Goal: Navigation & Orientation: Find specific page/section

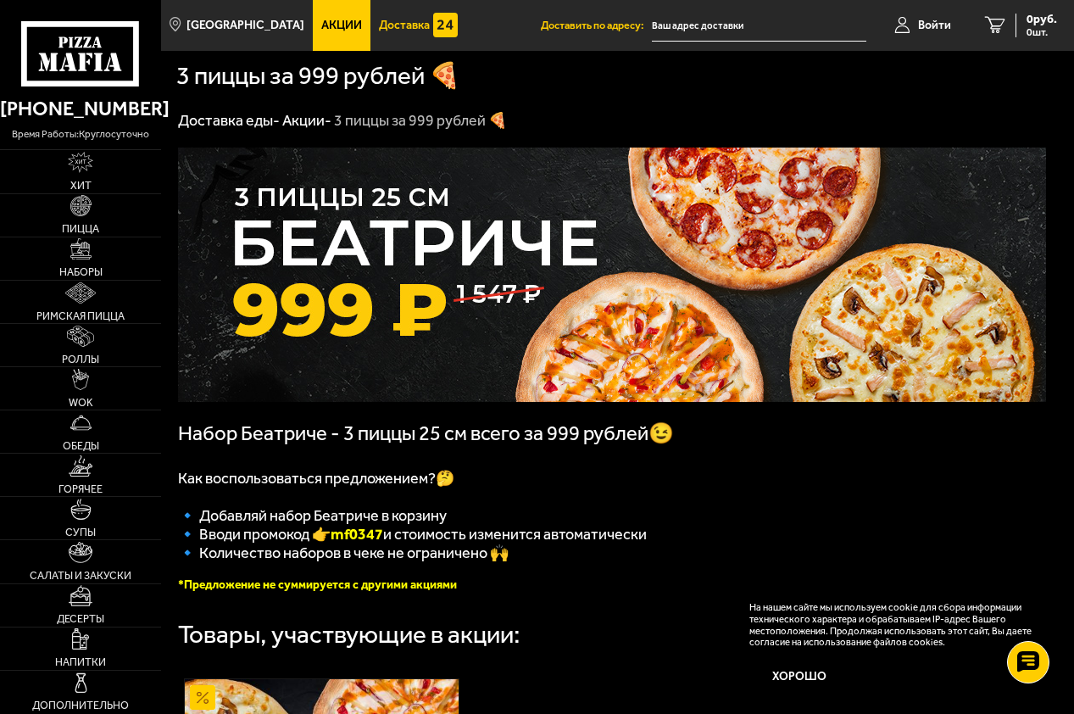
click at [379, 19] on span "Доставка" at bounding box center [404, 25] width 51 height 12
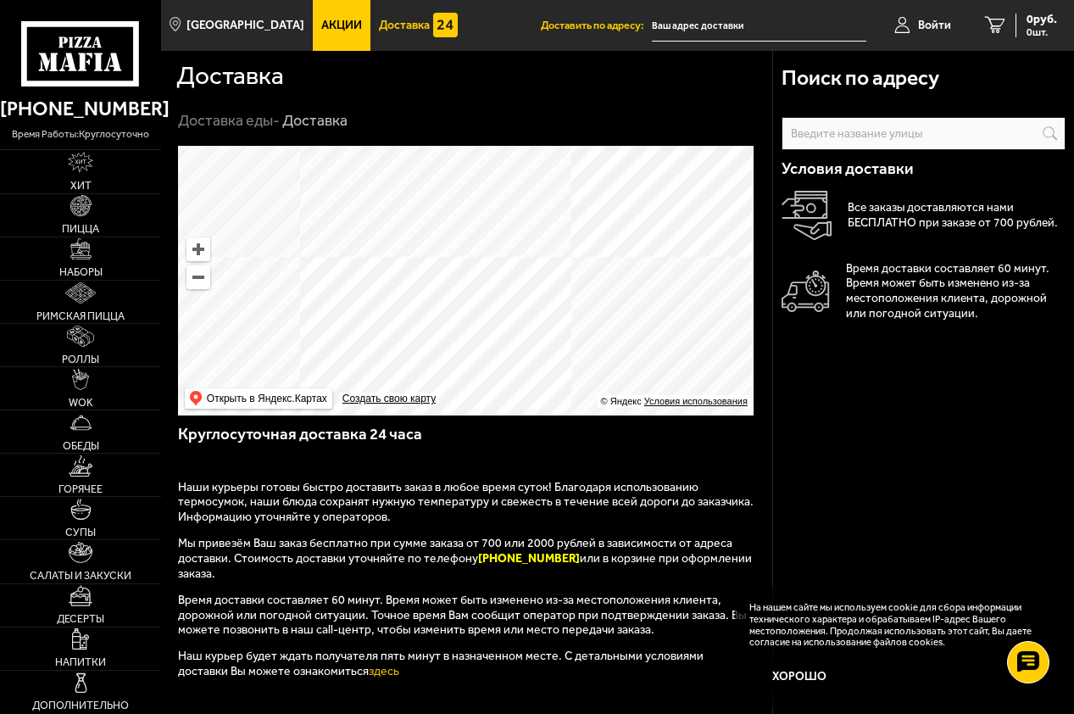
drag, startPoint x: 421, startPoint y: 216, endPoint x: 472, endPoint y: 372, distance: 164.1
click at [472, 373] on ymaps at bounding box center [466, 281] width 576 height 270
drag, startPoint x: 442, startPoint y: 229, endPoint x: 493, endPoint y: 338, distance: 120.6
click at [493, 338] on ymaps at bounding box center [466, 281] width 576 height 270
drag, startPoint x: 621, startPoint y: 303, endPoint x: 487, endPoint y: 158, distance: 197.4
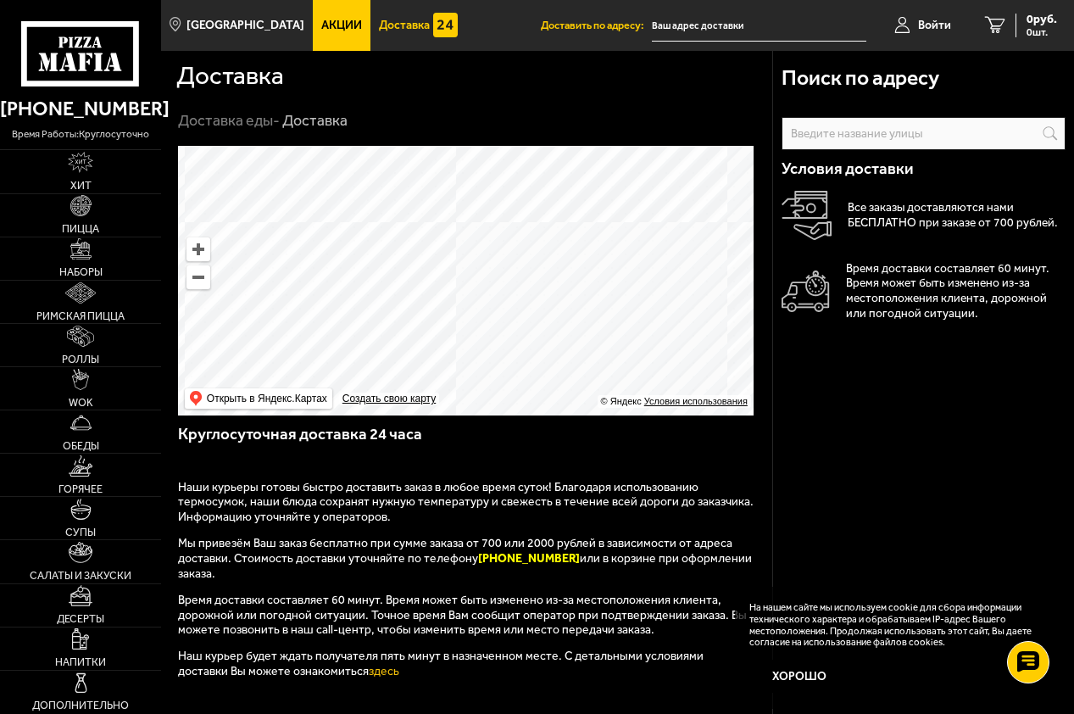
click at [487, 158] on ymaps at bounding box center [466, 281] width 576 height 270
drag, startPoint x: 515, startPoint y: 324, endPoint x: 616, endPoint y: 179, distance: 176.6
click at [614, 180] on ymaps at bounding box center [466, 281] width 576 height 270
drag, startPoint x: 577, startPoint y: 234, endPoint x: 505, endPoint y: 314, distance: 107.4
click at [505, 314] on ymaps at bounding box center [466, 281] width 576 height 270
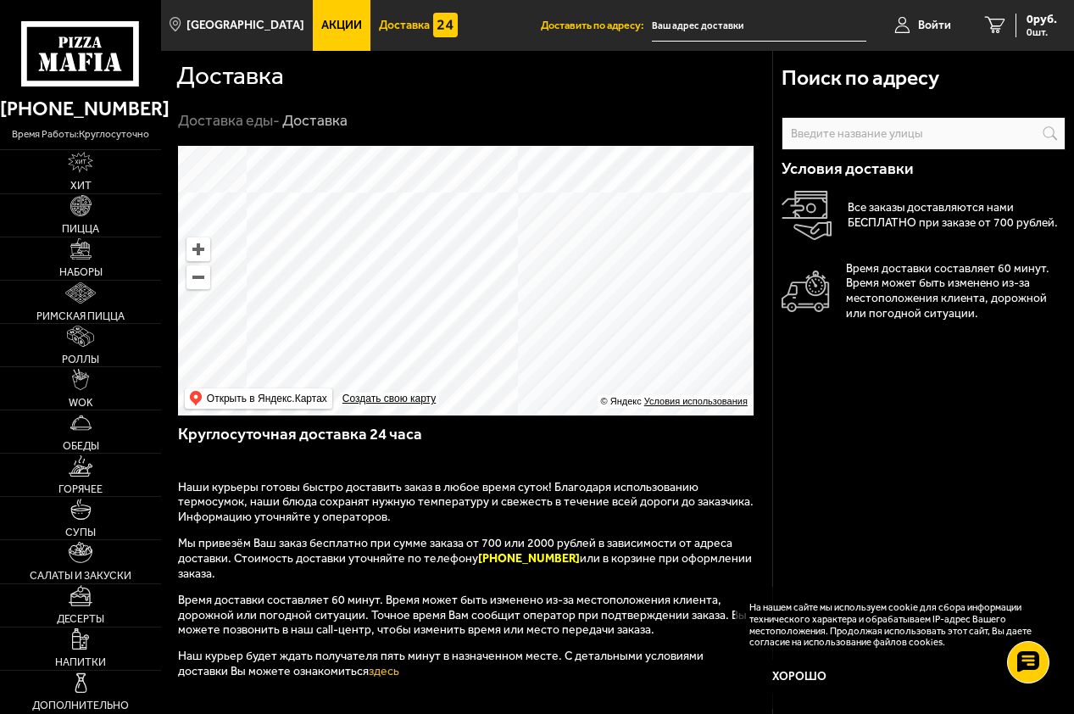
click at [593, 266] on ymaps at bounding box center [466, 281] width 576 height 270
drag, startPoint x: 615, startPoint y: 287, endPoint x: 615, endPoint y: 277, distance: 10.2
click at [615, 277] on ymaps at bounding box center [466, 281] width 576 height 270
click at [0, 0] on input "text" at bounding box center [0, 0] width 0 height 0
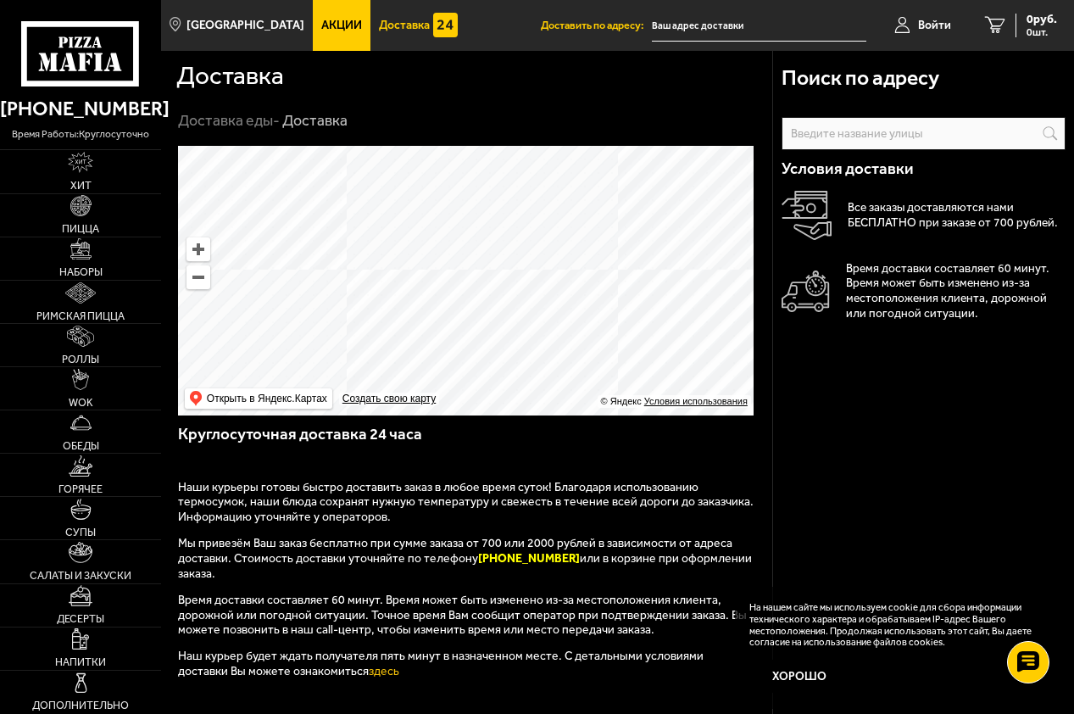
drag, startPoint x: 623, startPoint y: 253, endPoint x: 587, endPoint y: 267, distance: 39.2
click at [585, 262] on ymaps at bounding box center [466, 281] width 576 height 270
drag, startPoint x: 583, startPoint y: 261, endPoint x: 517, endPoint y: 371, distance: 128.5
click at [521, 385] on ymaps at bounding box center [466, 281] width 576 height 270
click at [394, 346] on ymaps at bounding box center [466, 281] width 576 height 270
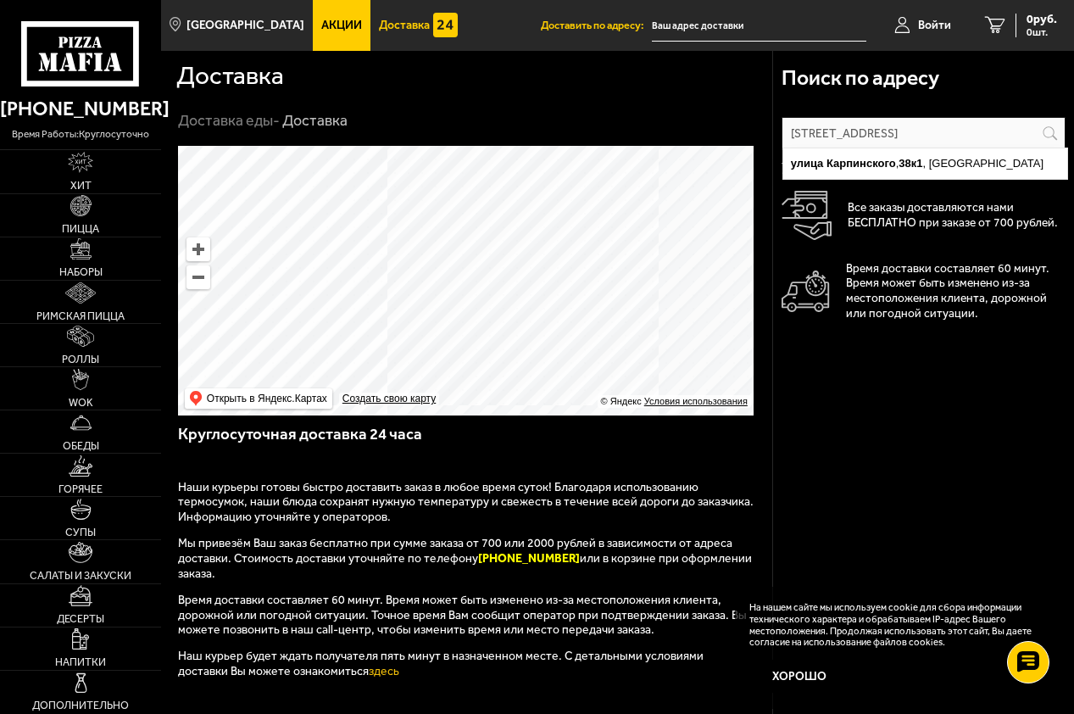
drag, startPoint x: 412, startPoint y: 337, endPoint x: 440, endPoint y: 311, distance: 38.4
click at [440, 311] on ymaps at bounding box center [466, 281] width 576 height 270
click at [443, 315] on ymaps at bounding box center [466, 281] width 576 height 270
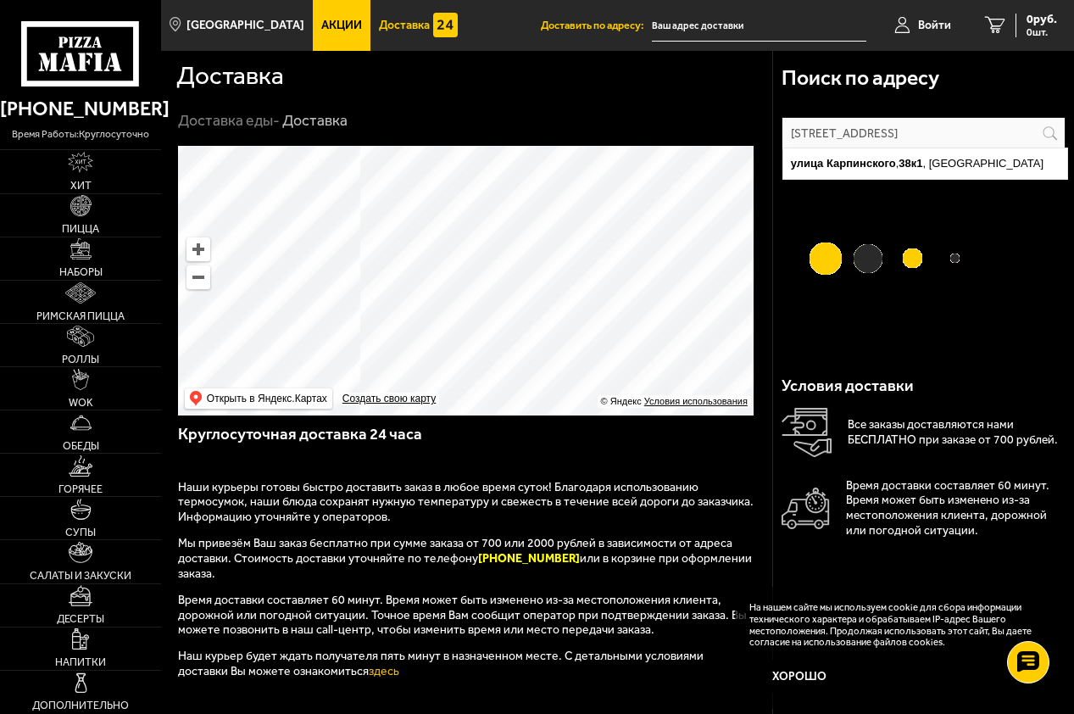
click at [444, 315] on ymaps at bounding box center [466, 281] width 576 height 270
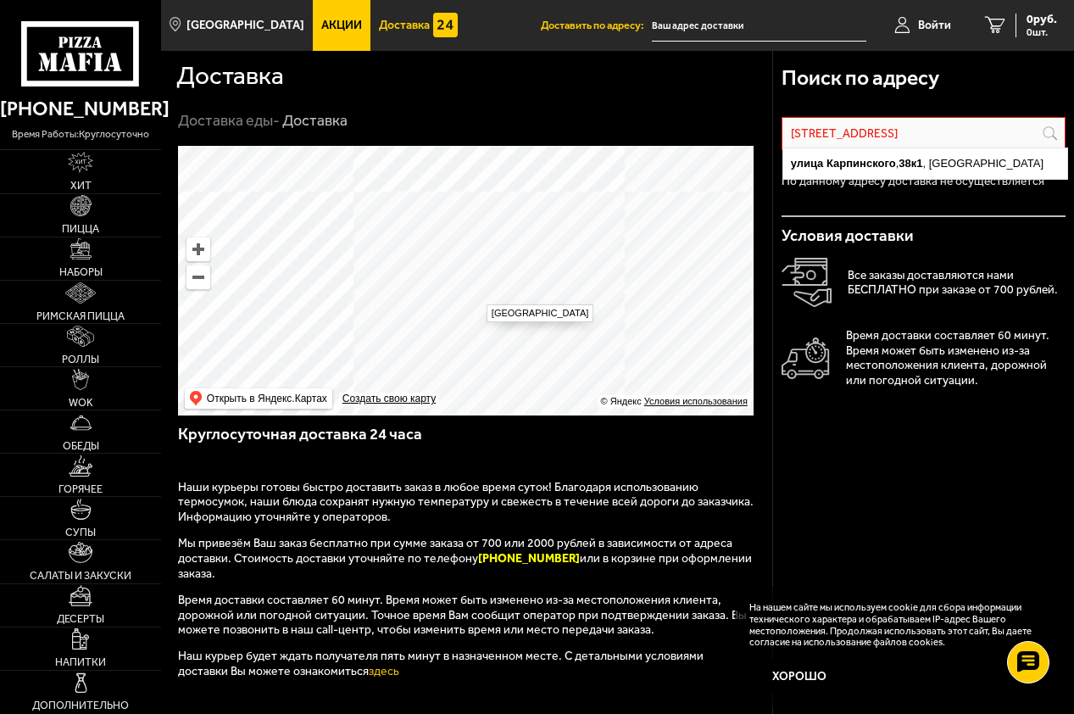
click at [480, 296] on ymaps at bounding box center [466, 281] width 576 height 270
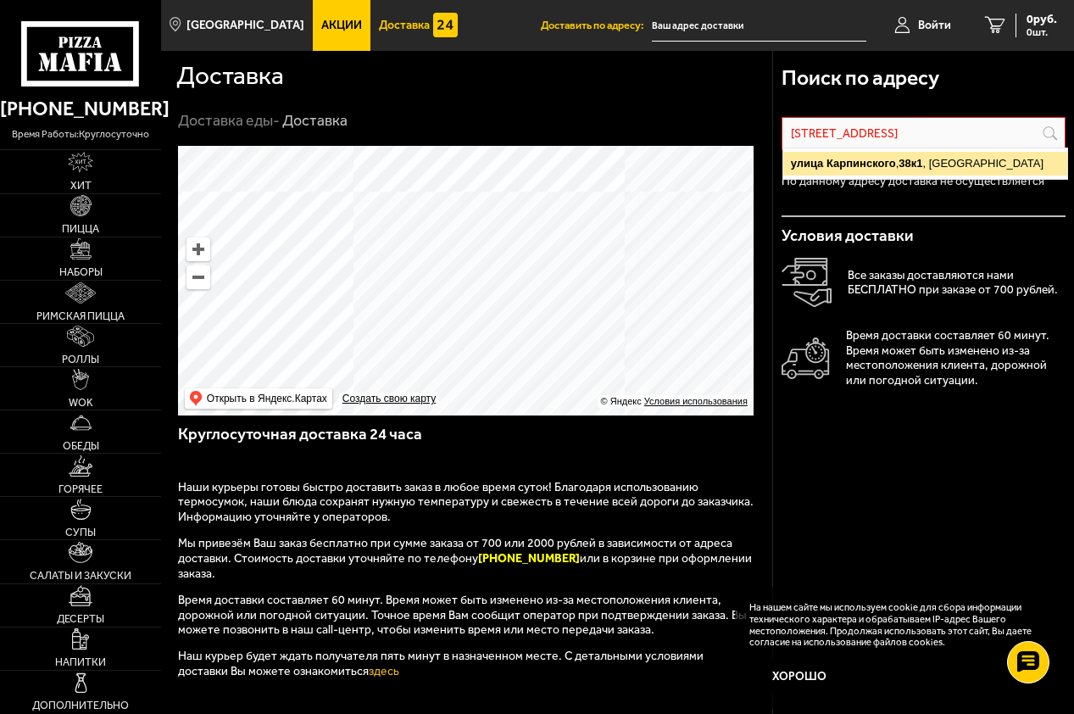
click at [977, 157] on ymaps "[STREET_ADDRESS]" at bounding box center [925, 164] width 284 height 24
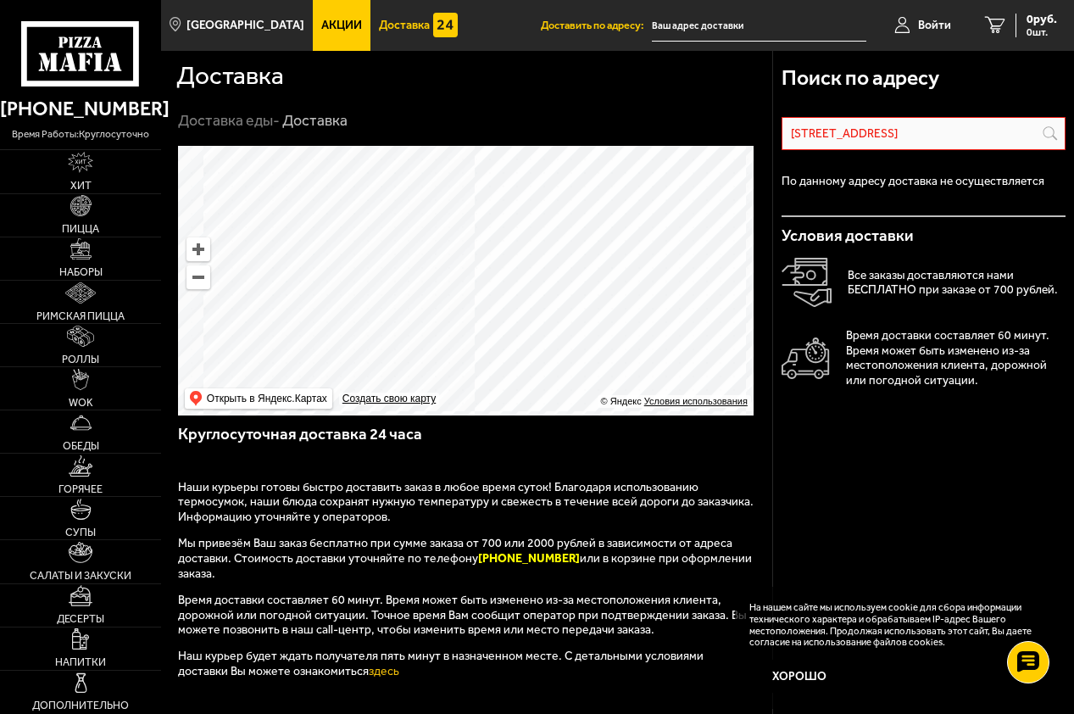
drag, startPoint x: 559, startPoint y: 296, endPoint x: 684, endPoint y: 243, distance: 136.0
click at [684, 243] on ymaps at bounding box center [466, 281] width 576 height 270
drag, startPoint x: 702, startPoint y: 329, endPoint x: 696, endPoint y: 285, distance: 44.5
click at [696, 285] on ymaps at bounding box center [466, 281] width 576 height 270
click at [606, 214] on ymaps at bounding box center [466, 281] width 576 height 270
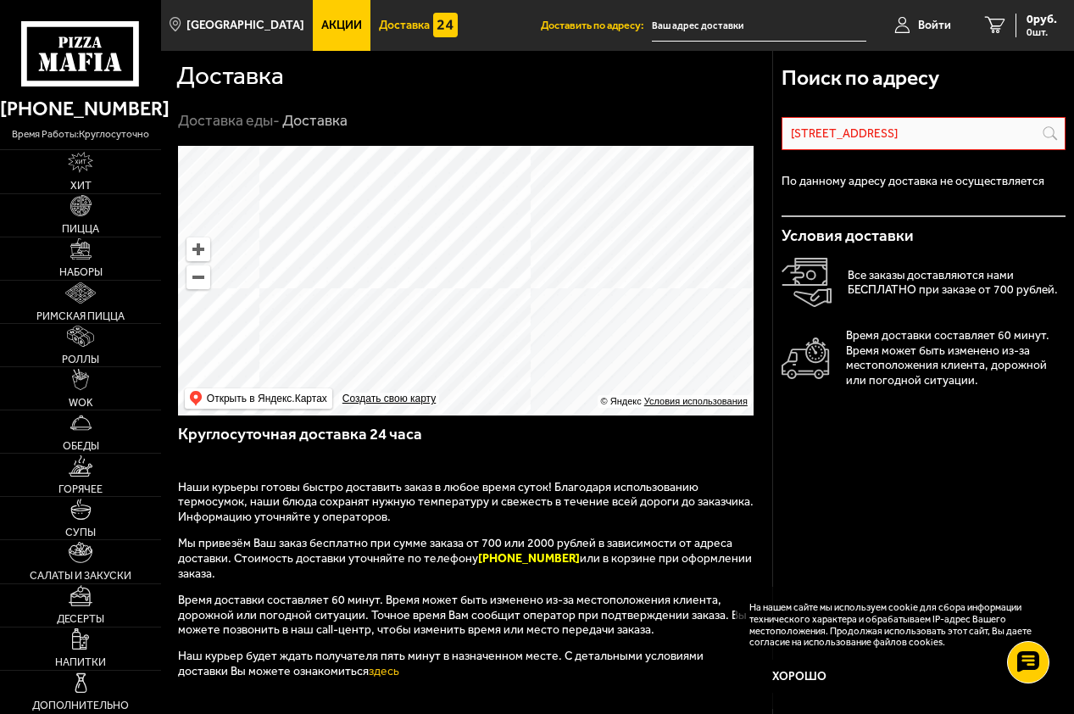
click at [606, 214] on ymaps at bounding box center [466, 281] width 576 height 270
click at [405, 237] on ymaps at bounding box center [466, 281] width 576 height 270
drag, startPoint x: 907, startPoint y: 134, endPoint x: 771, endPoint y: 131, distance: 135.7
click at [772, 131] on div "Поиск по адресу [STREET_ADDRESS] Информация по адресу По данному адресу доставк…" at bounding box center [923, 564] width 302 height 1027
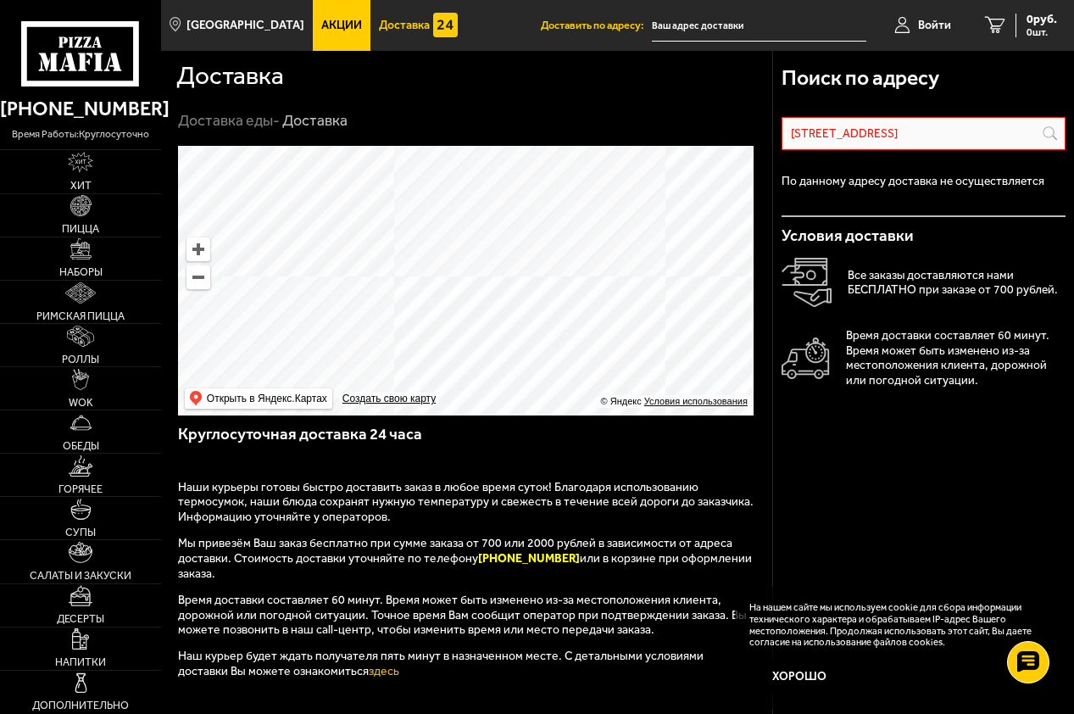
click at [936, 157] on div "По данному адресу доставка не осуществляется" at bounding box center [924, 183] width 285 height 67
click at [0, 0] on input "[STREET_ADDRESS]" at bounding box center [0, 0] width 0 height 0
click at [602, 226] on ymaps at bounding box center [466, 281] width 576 height 270
drag, startPoint x: 476, startPoint y: 327, endPoint x: 623, endPoint y: 155, distance: 226.7
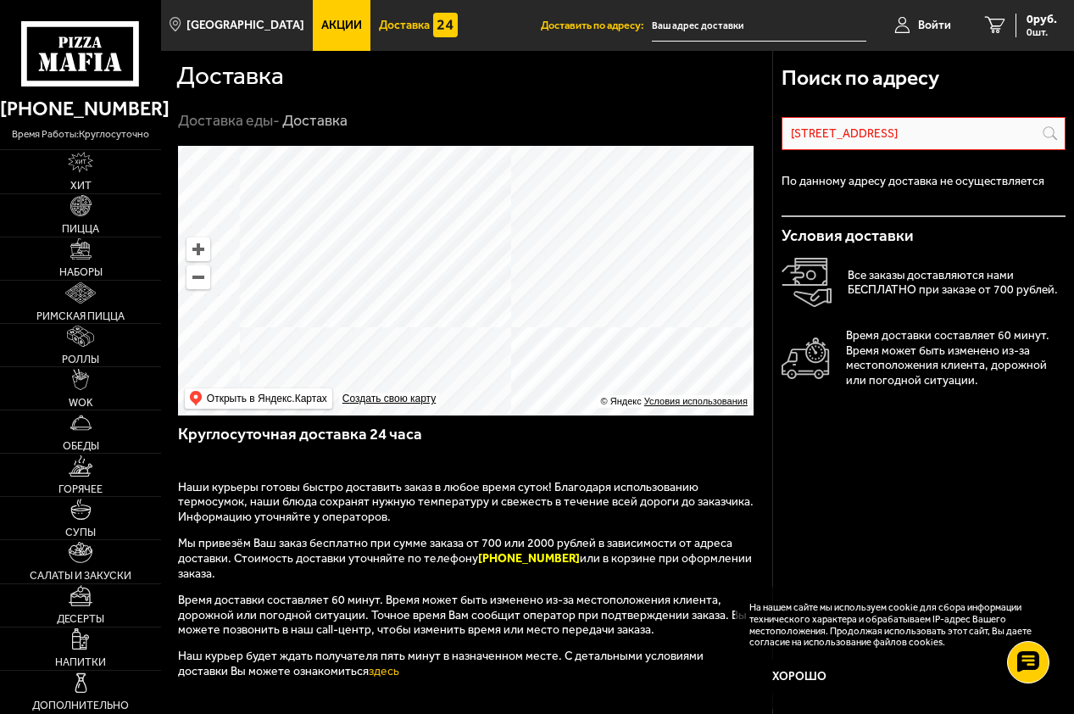
click at [623, 155] on ymaps at bounding box center [466, 281] width 576 height 270
drag, startPoint x: 693, startPoint y: 205, endPoint x: 647, endPoint y: 330, distance: 132.8
click at [647, 330] on ymaps at bounding box center [466, 281] width 576 height 270
drag, startPoint x: 939, startPoint y: 131, endPoint x: 742, endPoint y: 125, distance: 197.6
click at [742, 125] on section "Доставка Доставка еды - Доставка Поиск по адресу [STREET_ADDRESS] Информация по…" at bounding box center [617, 510] width 913 height 919
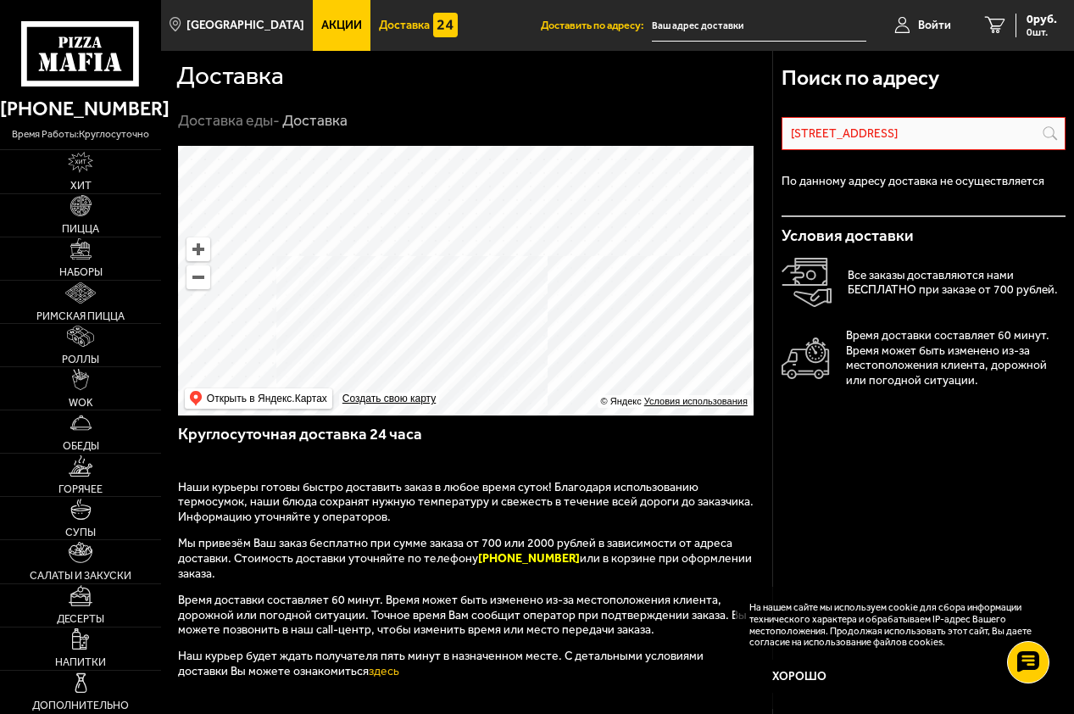
click at [0, 0] on input "[STREET_ADDRESS]" at bounding box center [0, 0] width 0 height 0
drag, startPoint x: 970, startPoint y: 137, endPoint x: 645, endPoint y: 120, distance: 325.2
click at [645, 120] on section "Доставка Доставка еды - Доставка Поиск по адресу [STREET_ADDRESS] Информация по…" at bounding box center [617, 510] width 913 height 919
paste input ", [GEOGRAPHIC_DATA]"
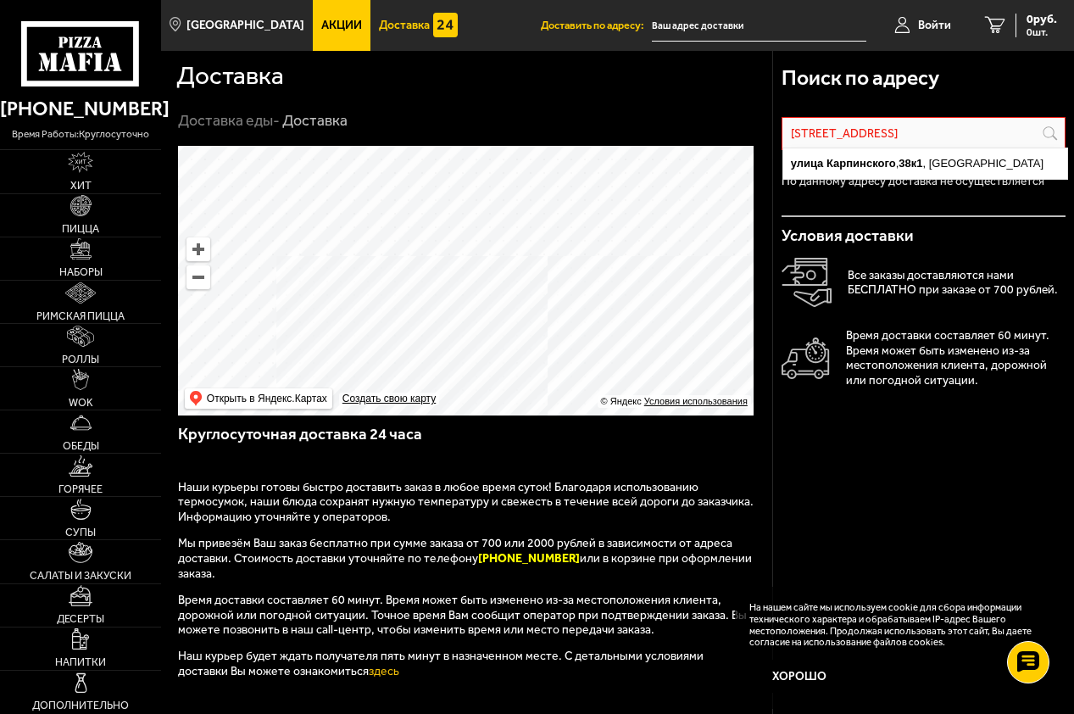
type input "[STREET_ADDRESS]"
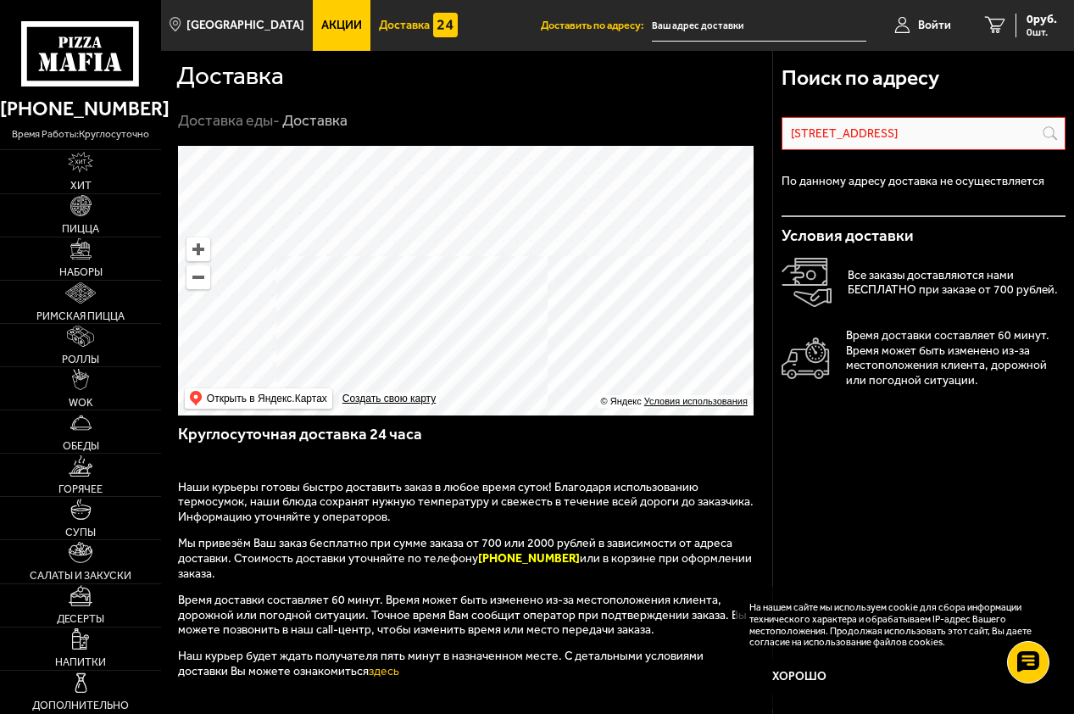
drag, startPoint x: 1024, startPoint y: 134, endPoint x: 658, endPoint y: 114, distance: 366.8
click at [693, 114] on section "Доставка Доставка еды - Доставка Поиск по адресу [STREET_ADDRESS] Информация по…" at bounding box center [617, 510] width 913 height 919
drag, startPoint x: 540, startPoint y: 367, endPoint x: 562, endPoint y: 233, distance: 135.7
click at [562, 233] on ymaps at bounding box center [466, 281] width 576 height 270
click at [331, 353] on ymaps at bounding box center [466, 281] width 576 height 270
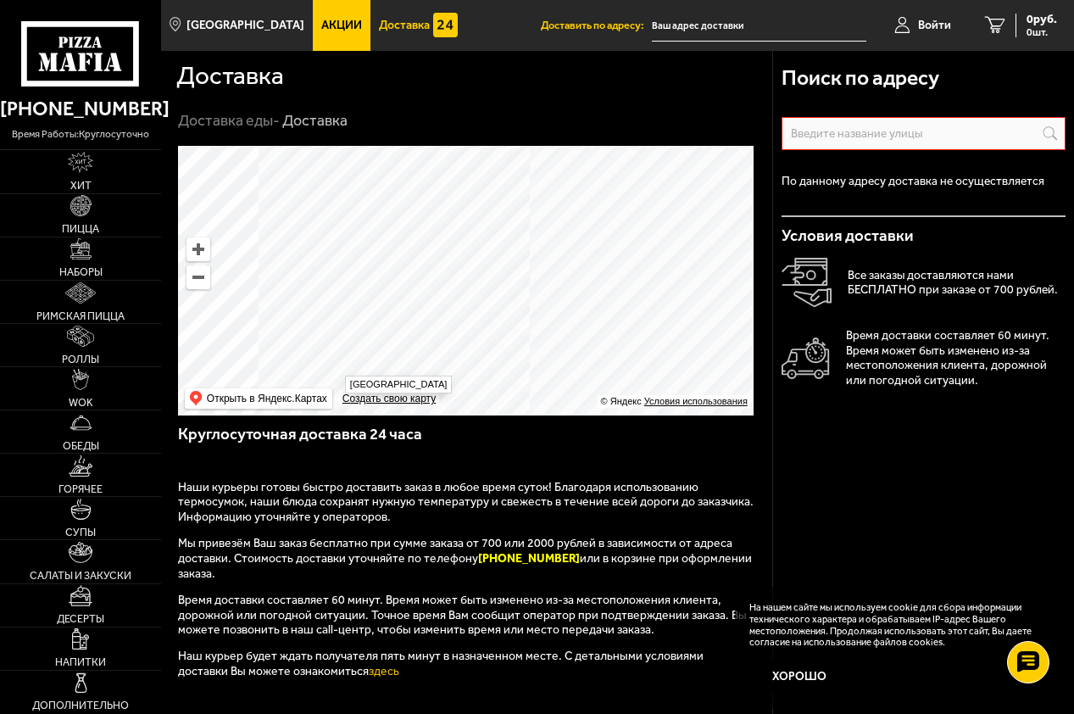
click at [337, 368] on ymaps at bounding box center [466, 281] width 576 height 270
drag, startPoint x: 635, startPoint y: 334, endPoint x: 509, endPoint y: 320, distance: 127.1
click at [509, 319] on ymaps at bounding box center [466, 281] width 576 height 270
drag, startPoint x: 612, startPoint y: 339, endPoint x: 702, endPoint y: 147, distance: 212.4
click at [697, 154] on ymaps at bounding box center [466, 281] width 576 height 270
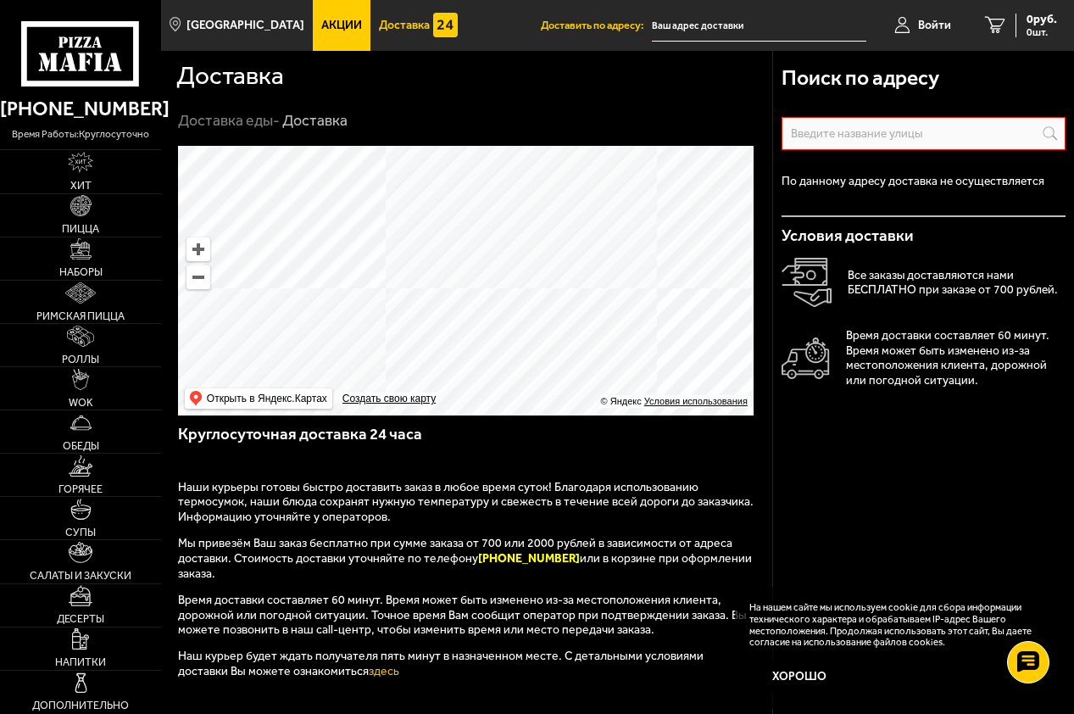
drag, startPoint x: 636, startPoint y: 259, endPoint x: 365, endPoint y: 390, distance: 300.7
click at [393, 385] on ymaps at bounding box center [466, 281] width 576 height 270
drag, startPoint x: 528, startPoint y: 361, endPoint x: 557, endPoint y: 373, distance: 31.2
click at [544, 362] on ymaps at bounding box center [466, 281] width 576 height 270
click at [459, 209] on ymaps at bounding box center [466, 281] width 576 height 270
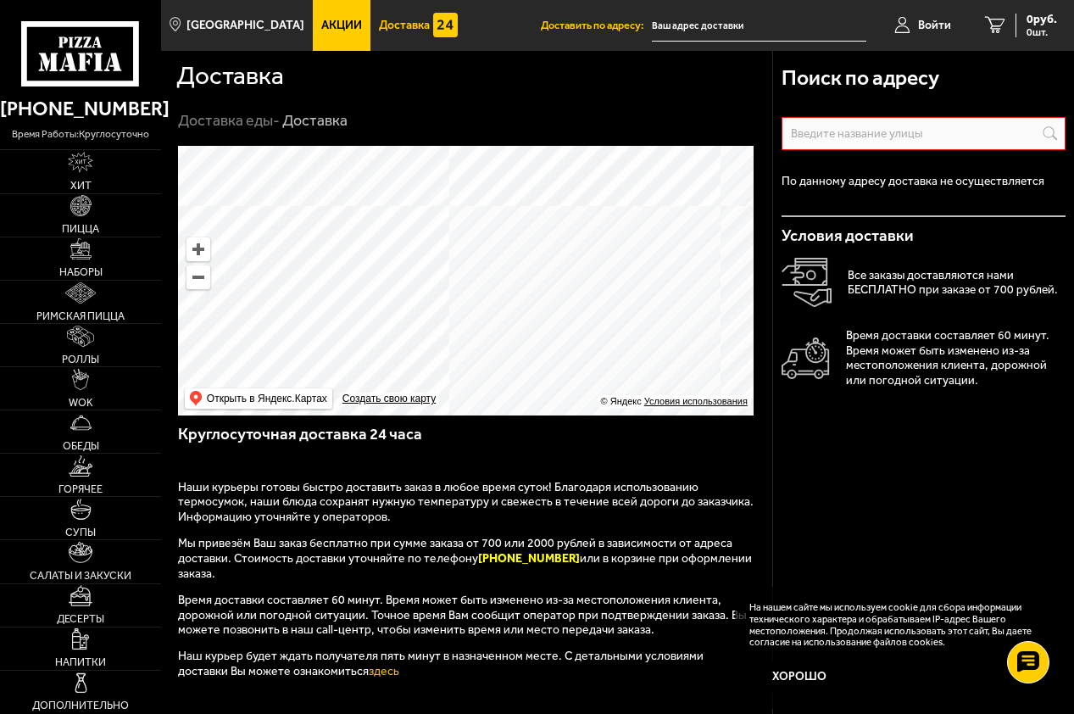
click at [459, 198] on ymaps at bounding box center [466, 281] width 576 height 270
click at [446, 354] on ymaps at bounding box center [466, 281] width 576 height 270
click at [467, 295] on ymaps at bounding box center [466, 281] width 576 height 270
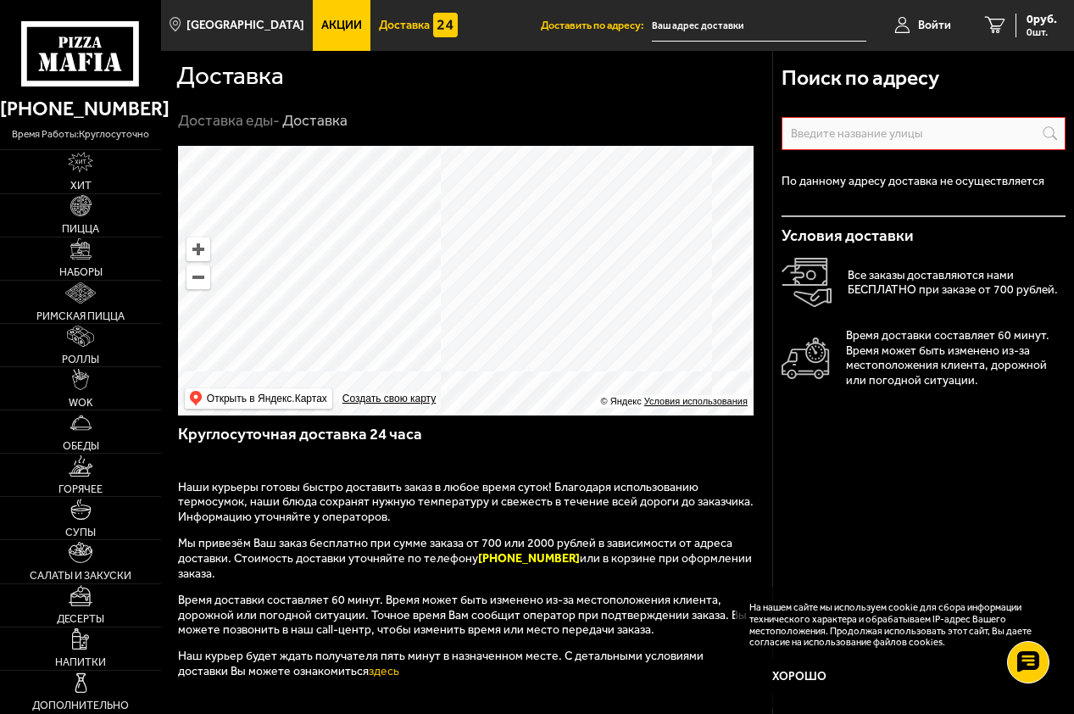
click at [467, 295] on ymaps at bounding box center [466, 281] width 576 height 270
drag, startPoint x: 788, startPoint y: 457, endPoint x: 775, endPoint y: 433, distance: 26.9
drag, startPoint x: 775, startPoint y: 433, endPoint x: 676, endPoint y: 81, distance: 365.5
click at [674, 81] on div "Доставка" at bounding box center [466, 74] width 581 height 47
click at [0, 0] on input "text" at bounding box center [0, 0] width 0 height 0
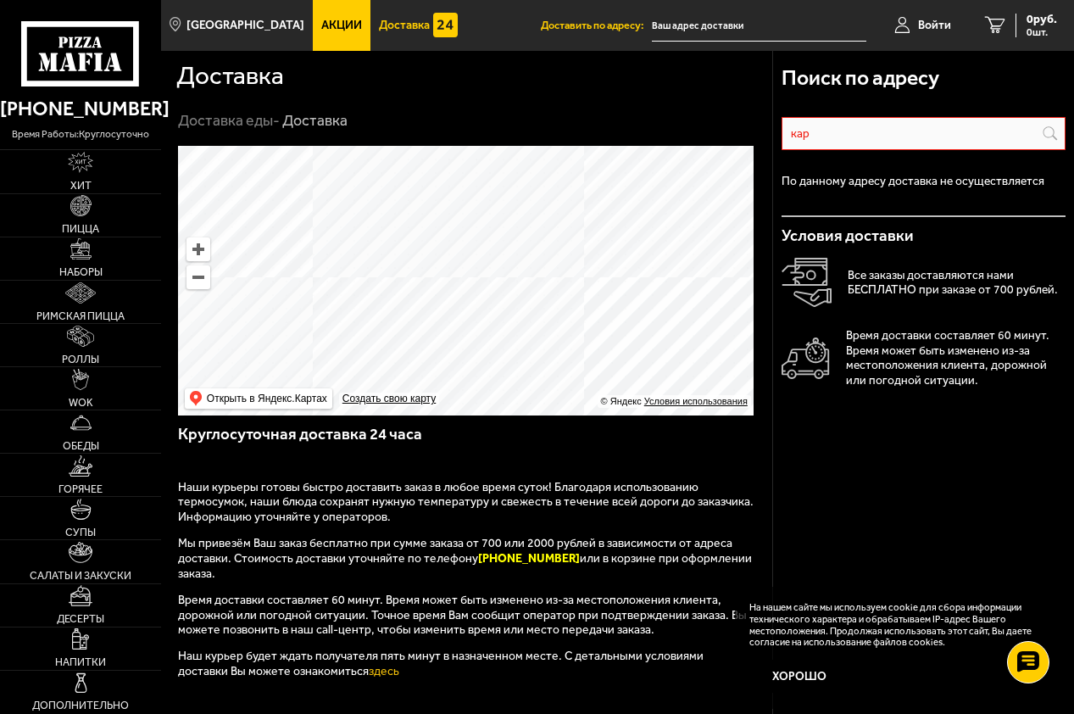
type input "[PERSON_NAME]"
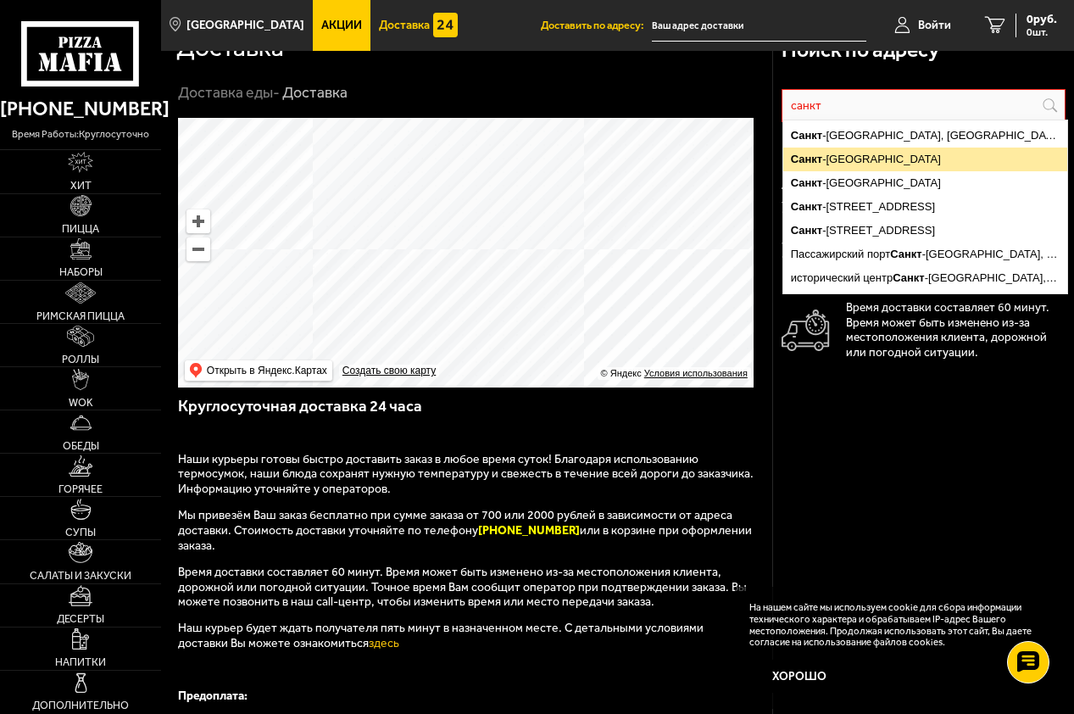
scroll to position [85, 0]
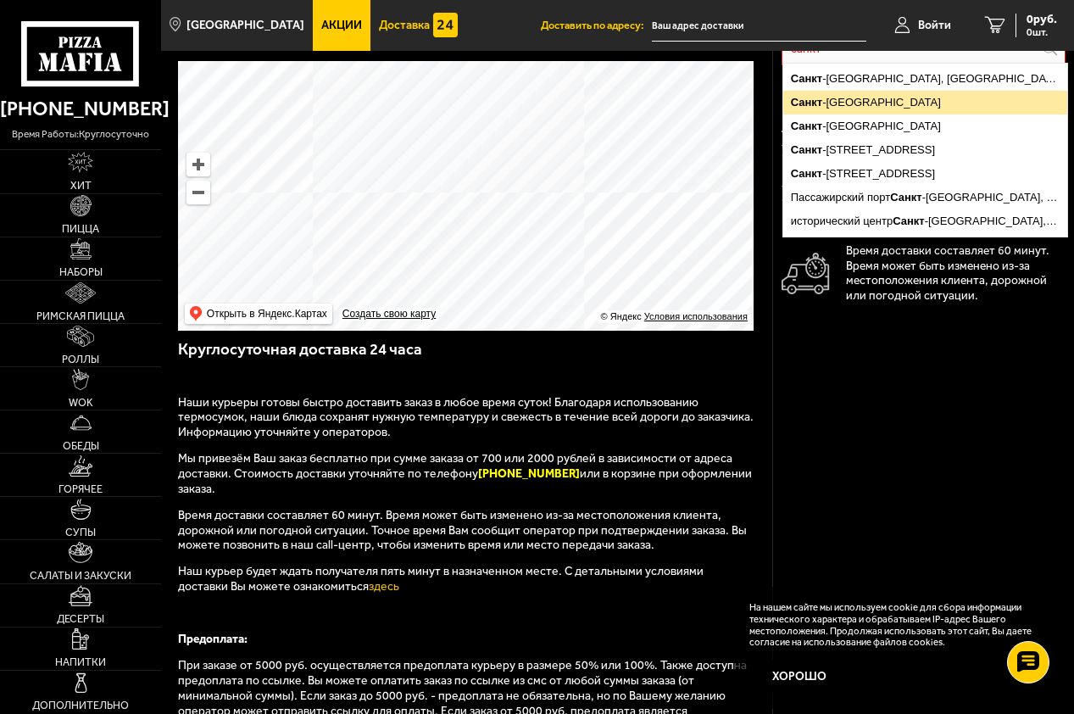
click at [868, 104] on ymaps "[GEOGRAPHIC_DATA]" at bounding box center [925, 103] width 284 height 24
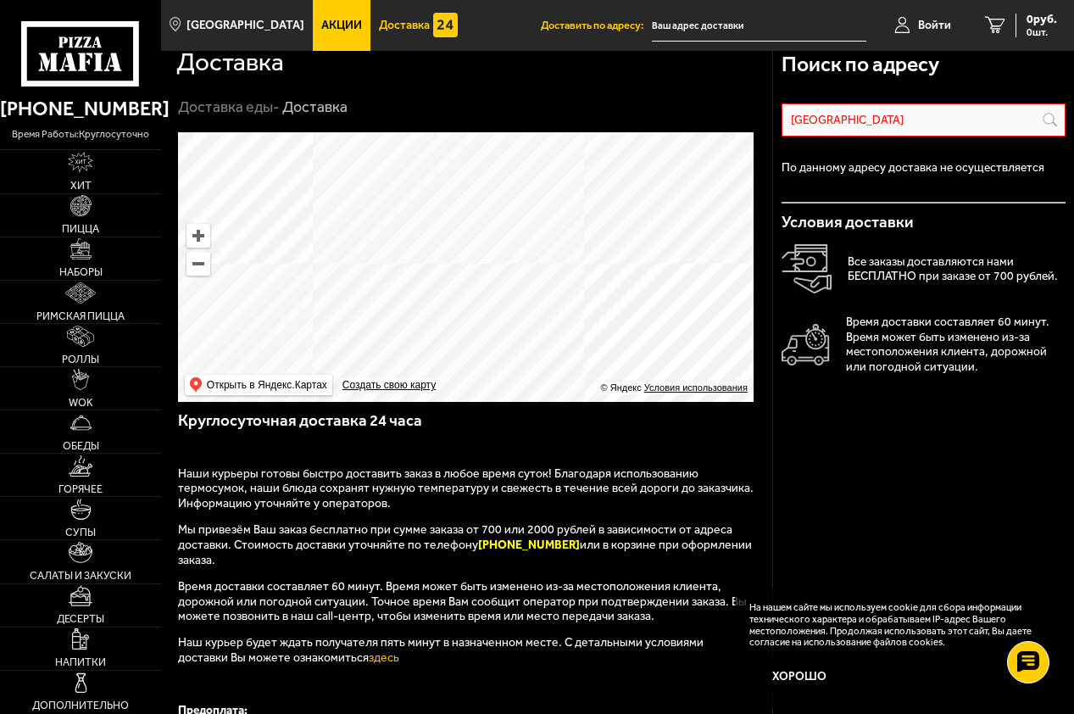
scroll to position [0, 0]
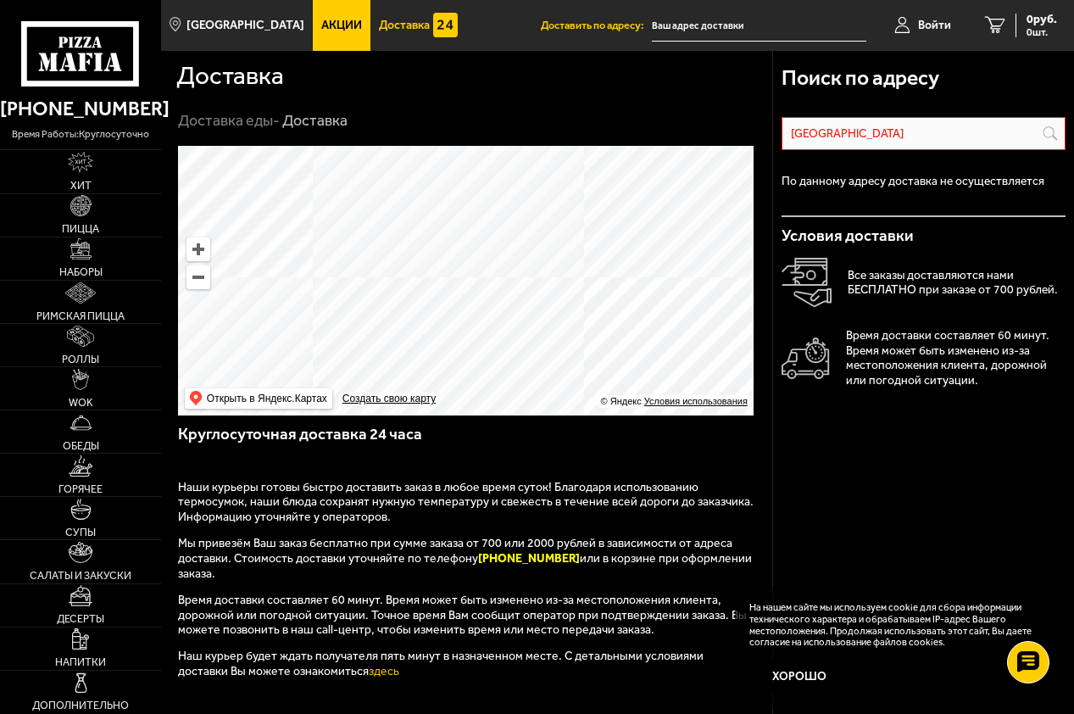
click at [0, 0] on input "[GEOGRAPHIC_DATA]" at bounding box center [0, 0] width 0 height 0
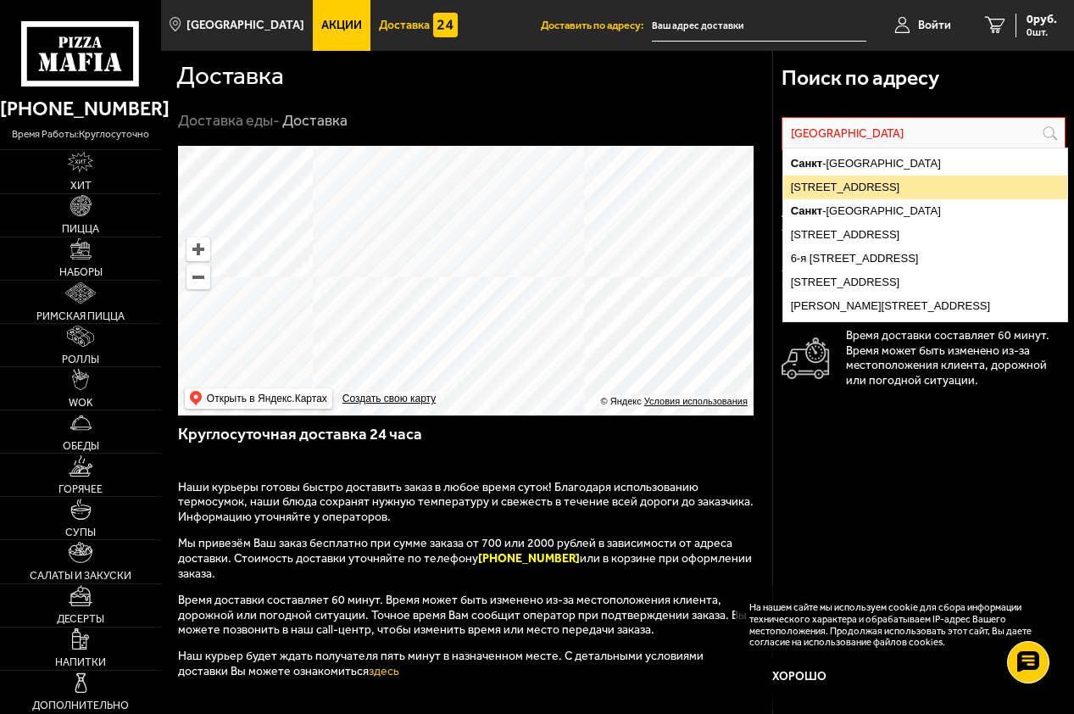
click at [900, 182] on ymaps "[STREET_ADDRESS]" at bounding box center [925, 187] width 284 height 24
type input "[STREET_ADDRESS]"
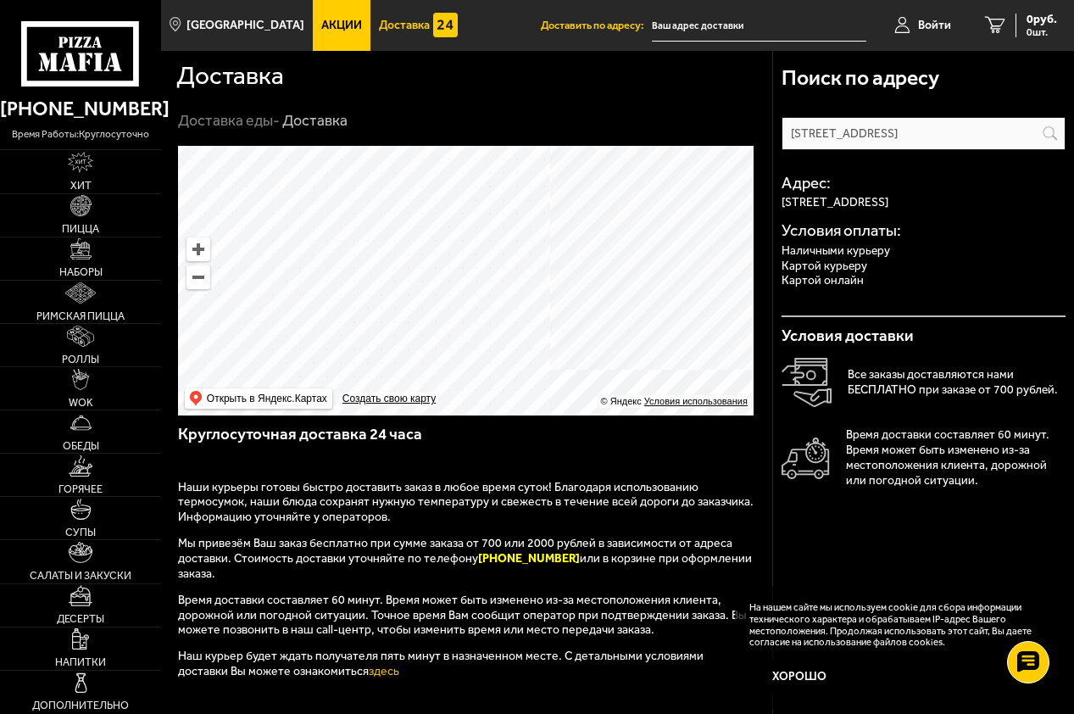
drag, startPoint x: 616, startPoint y: 321, endPoint x: 611, endPoint y: 259, distance: 62.9
click at [611, 259] on ymaps at bounding box center [466, 281] width 576 height 270
click at [588, 192] on ymaps at bounding box center [466, 281] width 576 height 270
click at [585, 198] on ymaps at bounding box center [466, 281] width 576 height 270
click at [0, 0] on input "[STREET_ADDRESS]" at bounding box center [0, 0] width 0 height 0
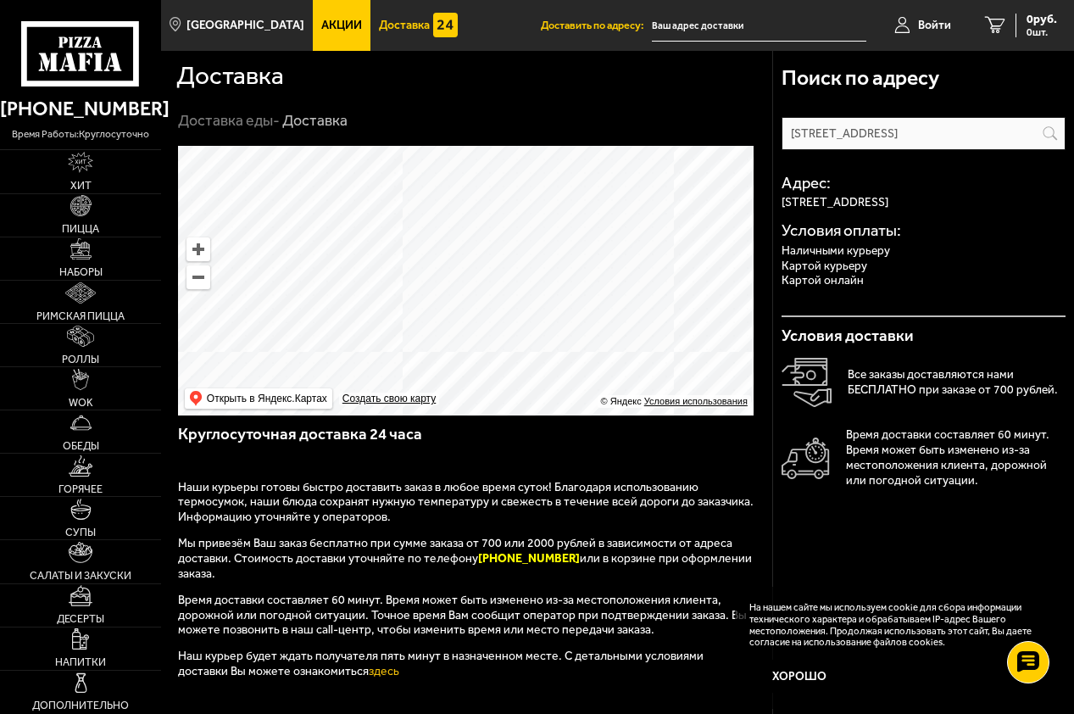
drag, startPoint x: 841, startPoint y: 138, endPoint x: 679, endPoint y: 128, distance: 162.2
click at [683, 131] on section "Доставка Доставка еды - Доставка Поиск по адресу [STREET_ADDRESS] Информация по…" at bounding box center [617, 510] width 913 height 919
click at [299, 123] on div "Доставка" at bounding box center [314, 120] width 65 height 19
drag, startPoint x: 861, startPoint y: 131, endPoint x: 596, endPoint y: 110, distance: 266.2
click at [632, 116] on section "Доставка Доставка еды - Доставка Поиск по адресу [STREET_ADDRESS] Информация по…" at bounding box center [617, 510] width 913 height 919
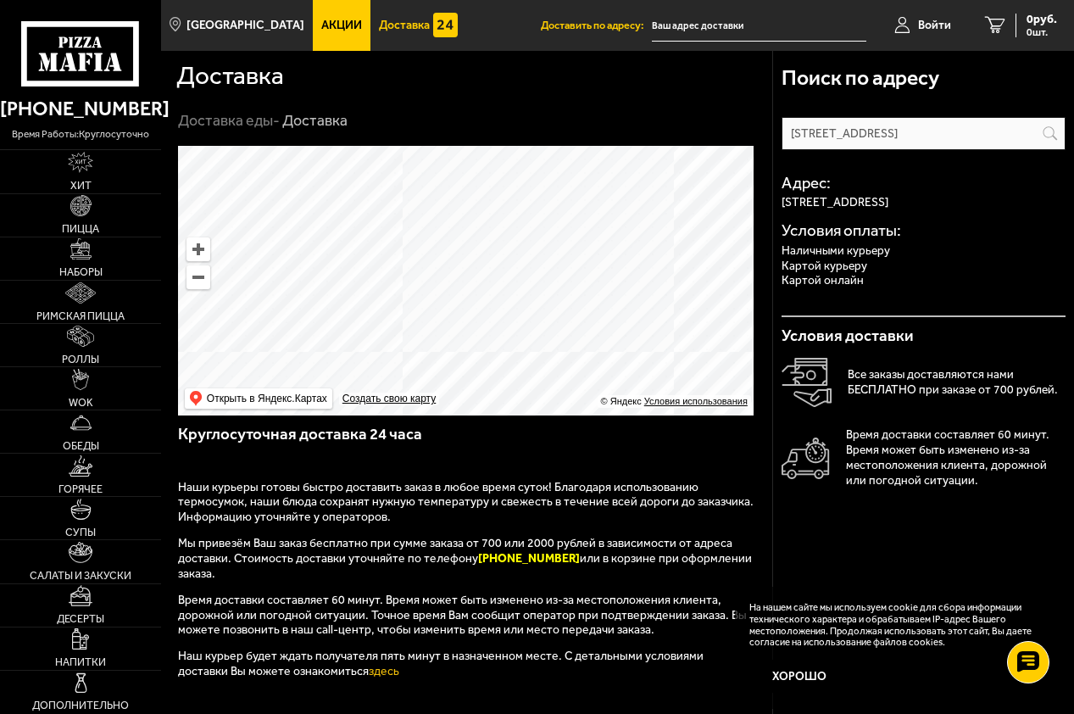
click at [734, 19] on input "text" at bounding box center [759, 25] width 214 height 31
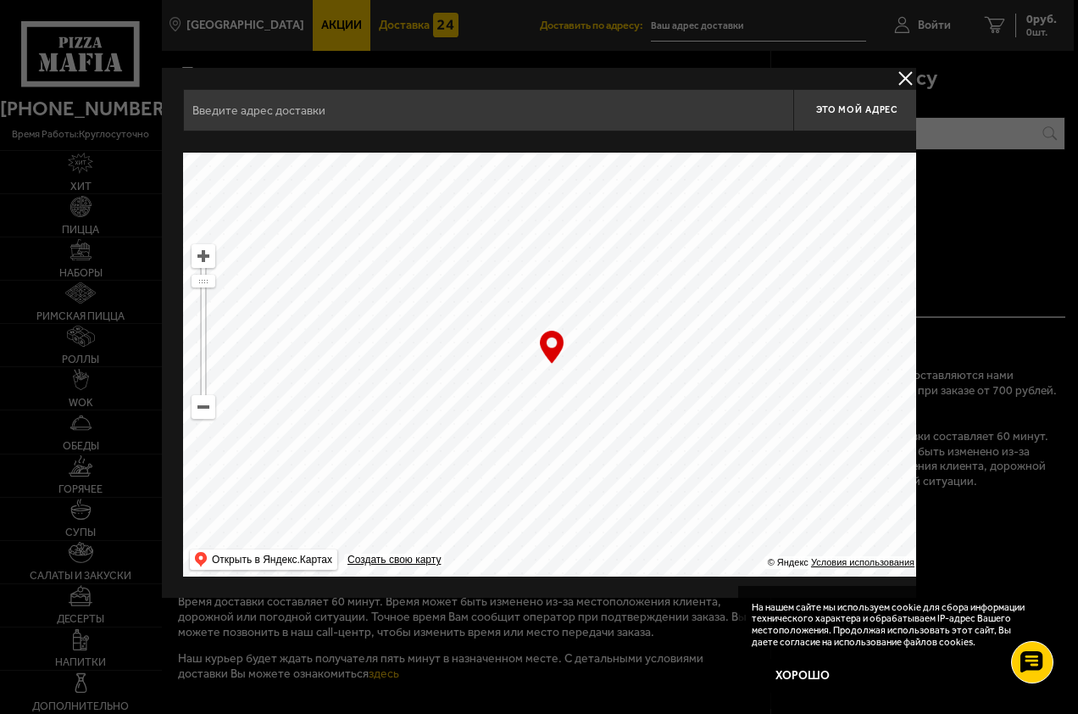
drag, startPoint x: 636, startPoint y: 248, endPoint x: 563, endPoint y: 441, distance: 206.6
click at [543, 448] on ymaps at bounding box center [552, 365] width 738 height 424
drag, startPoint x: 745, startPoint y: 290, endPoint x: 554, endPoint y: 432, distance: 238.1
click at [567, 447] on ymaps at bounding box center [552, 365] width 738 height 424
drag, startPoint x: 799, startPoint y: 264, endPoint x: 470, endPoint y: 402, distance: 357.6
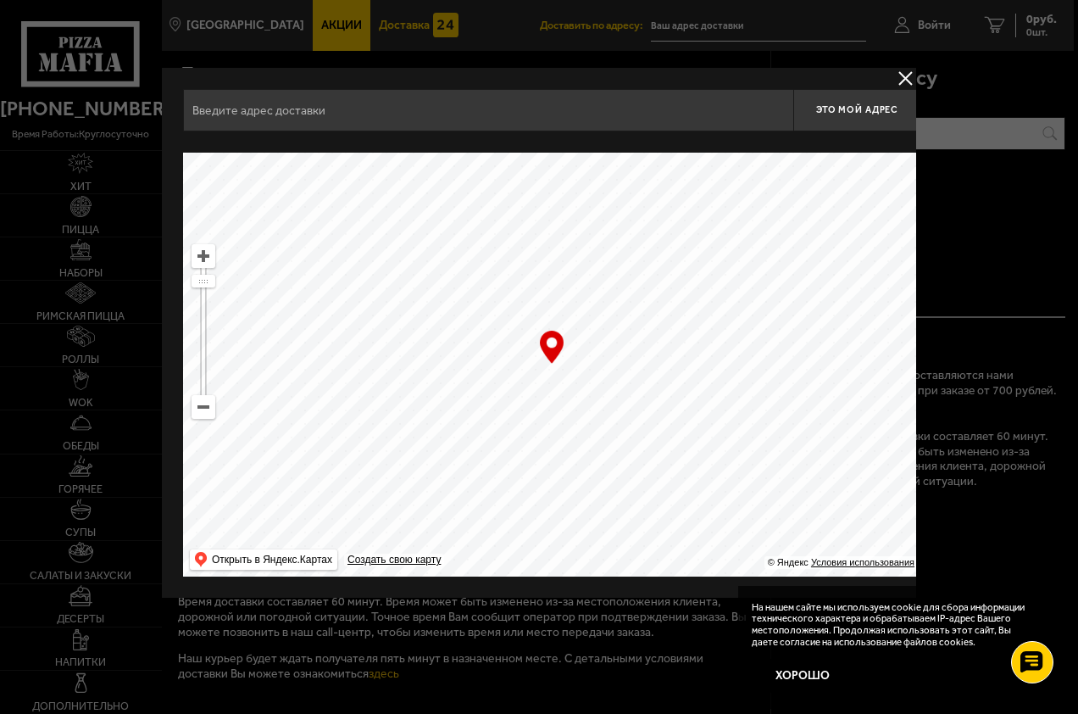
click at [479, 402] on ymaps at bounding box center [552, 365] width 738 height 424
drag, startPoint x: 632, startPoint y: 359, endPoint x: 698, endPoint y: 298, distance: 90.0
click at [442, 421] on ymaps at bounding box center [552, 365] width 738 height 424
drag, startPoint x: 760, startPoint y: 290, endPoint x: 740, endPoint y: 300, distance: 22.0
click at [536, 454] on ymaps at bounding box center [552, 365] width 738 height 424
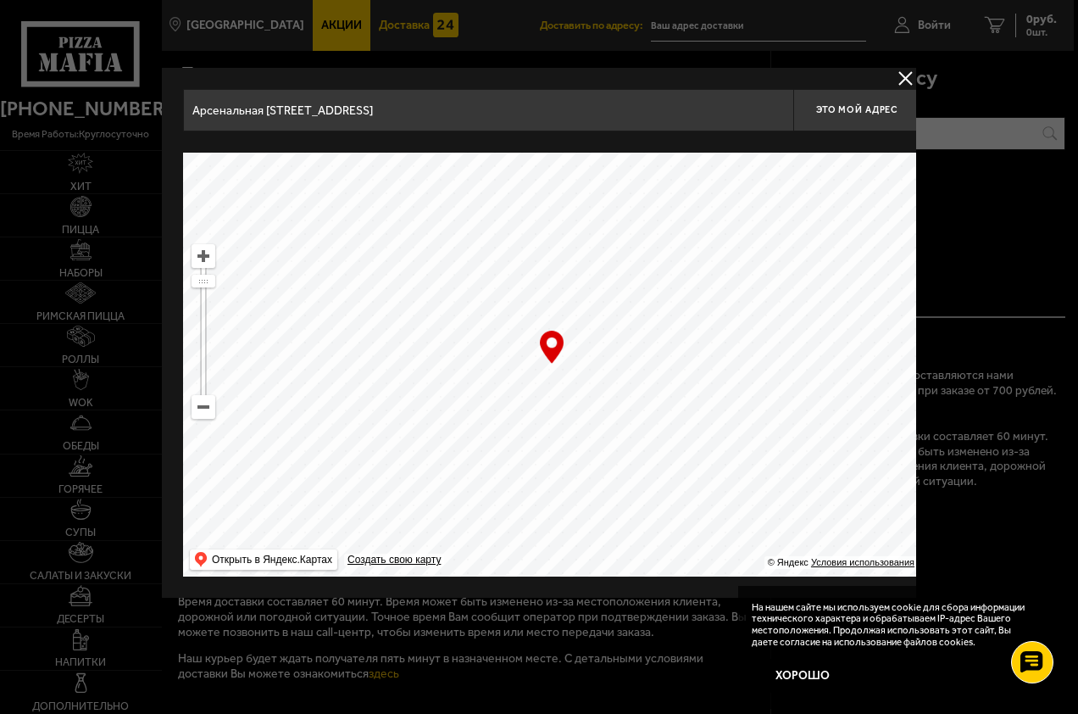
drag, startPoint x: 652, startPoint y: 416, endPoint x: 665, endPoint y: 381, distance: 37.0
click at [567, 459] on ymaps at bounding box center [552, 365] width 738 height 424
drag, startPoint x: 632, startPoint y: 443, endPoint x: 518, endPoint y: 450, distance: 113.9
click at [548, 460] on ymaps at bounding box center [552, 365] width 738 height 424
click at [204, 414] on ymaps at bounding box center [203, 407] width 22 height 22
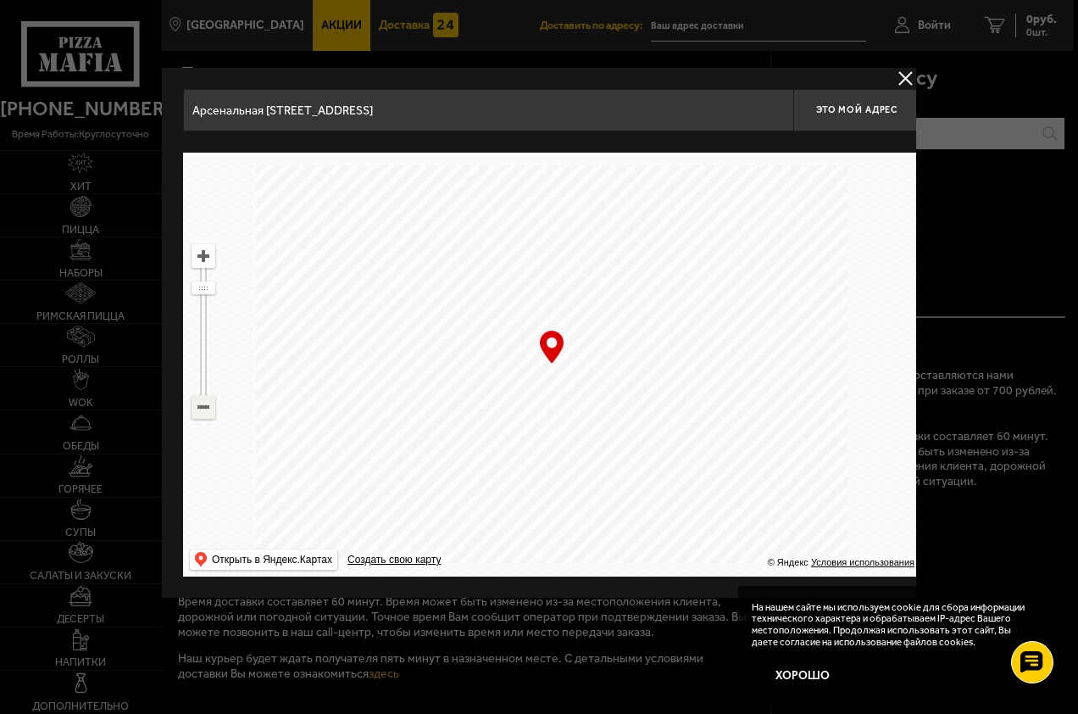
click at [204, 414] on ymaps at bounding box center [203, 407] width 22 height 22
drag, startPoint x: 823, startPoint y: 365, endPoint x: 571, endPoint y: 486, distance: 279.5
click at [585, 515] on ymaps at bounding box center [552, 365] width 738 height 424
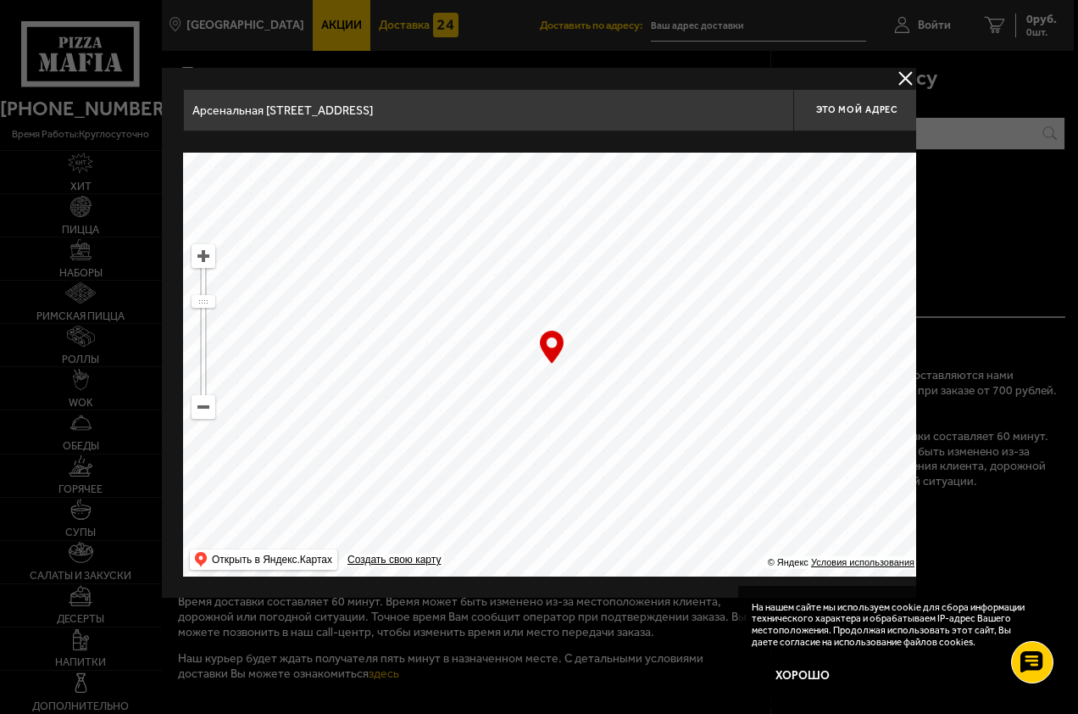
drag, startPoint x: 491, startPoint y: 337, endPoint x: 649, endPoint y: 495, distance: 223.6
click at [679, 521] on ymaps at bounding box center [552, 365] width 738 height 424
drag, startPoint x: 613, startPoint y: 358, endPoint x: 673, endPoint y: 501, distance: 155.4
click at [690, 541] on ymaps at bounding box center [552, 365] width 738 height 424
drag, startPoint x: 610, startPoint y: 415, endPoint x: 537, endPoint y: 221, distance: 206.6
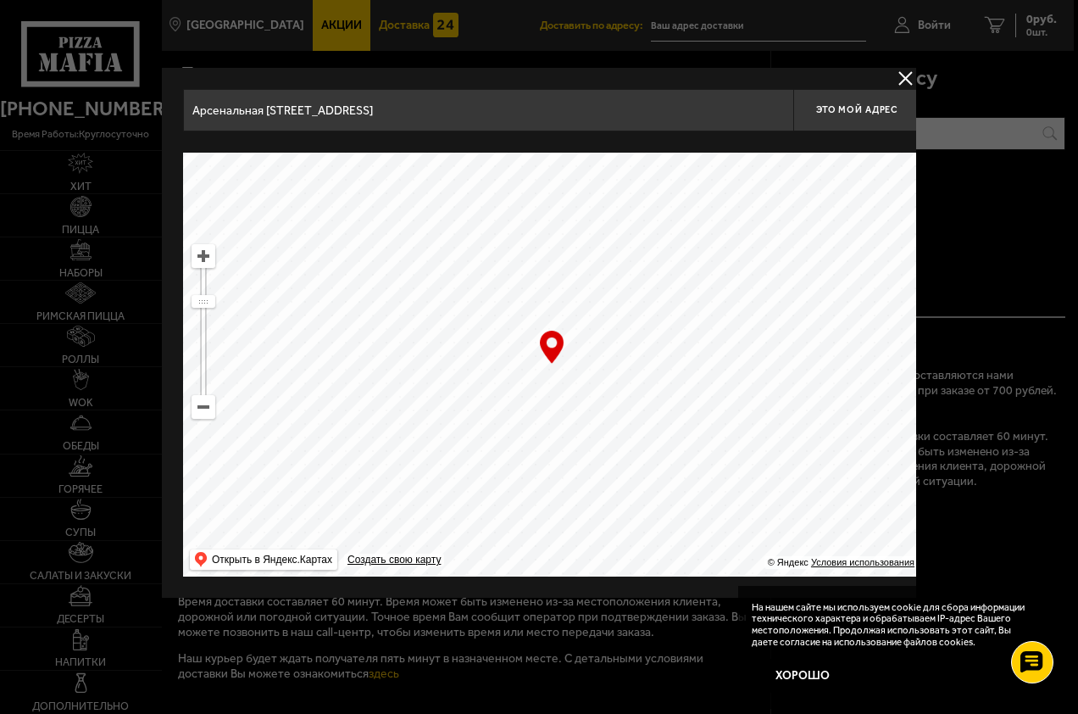
click at [537, 221] on ymaps at bounding box center [552, 365] width 738 height 424
click at [206, 260] on ymaps at bounding box center [203, 256] width 22 height 22
click at [205, 259] on ymaps at bounding box center [203, 256] width 22 height 22
drag, startPoint x: 640, startPoint y: 346, endPoint x: 585, endPoint y: 370, distance: 60.0
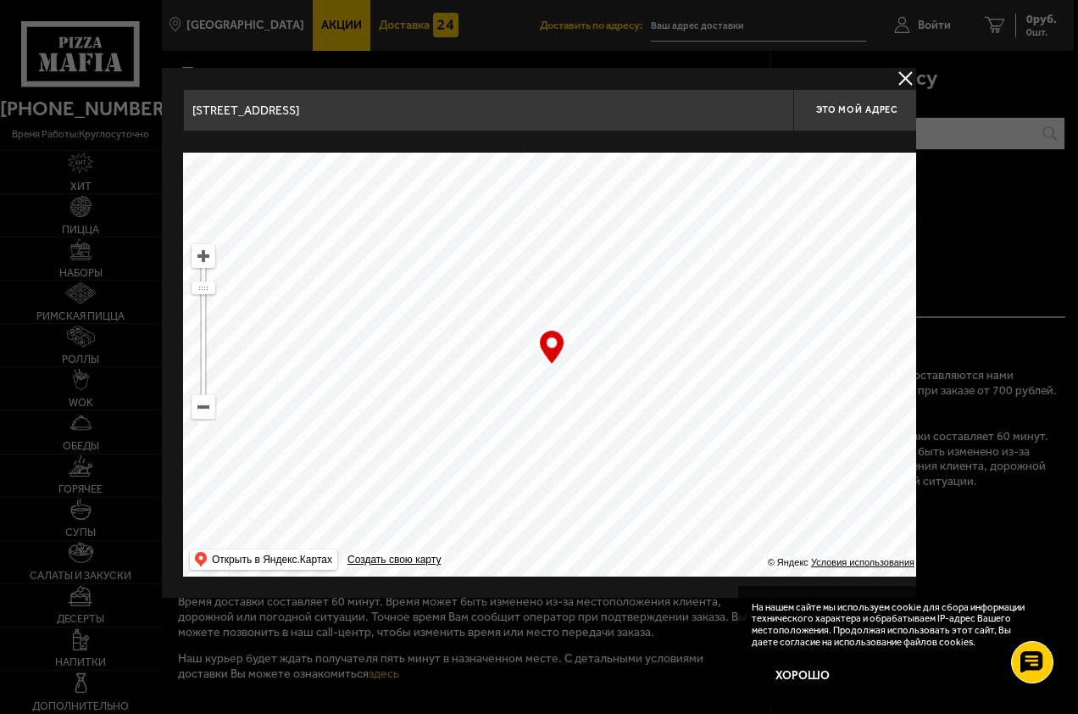
click at [585, 370] on ymaps at bounding box center [552, 365] width 738 height 424
type input "[STREET_ADDRESS]"
click at [870, 114] on span "Это мой адрес" at bounding box center [856, 109] width 81 height 11
click at [905, 81] on button "delivery type" at bounding box center [905, 78] width 21 height 21
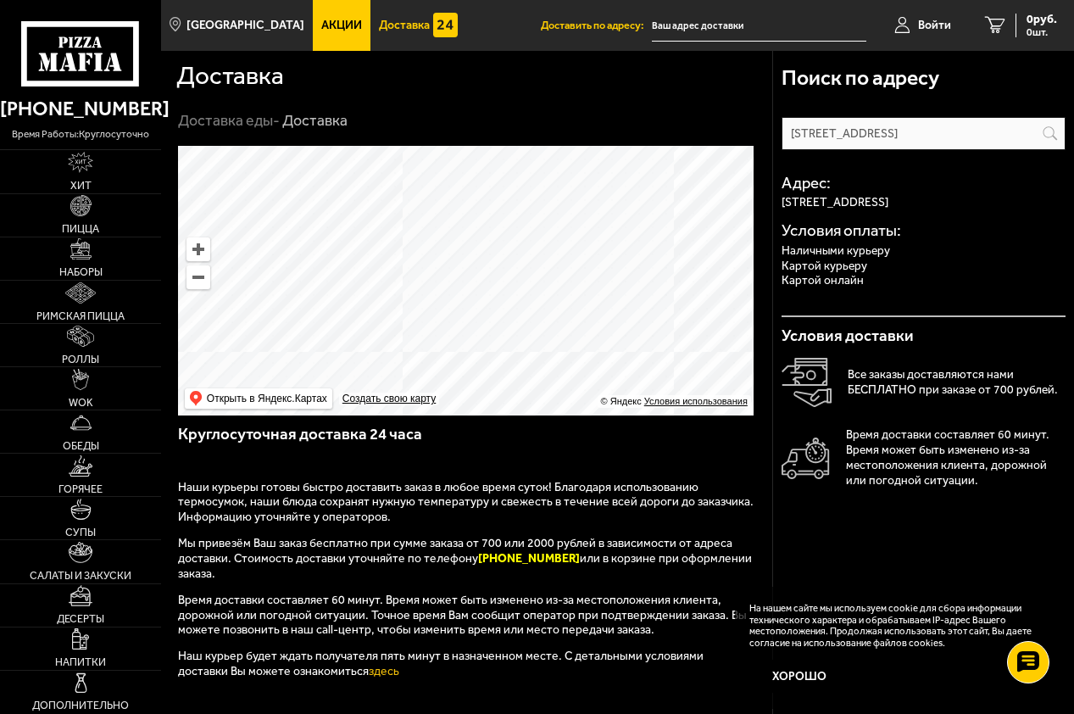
click at [383, 24] on span "Доставка" at bounding box center [404, 25] width 51 height 12
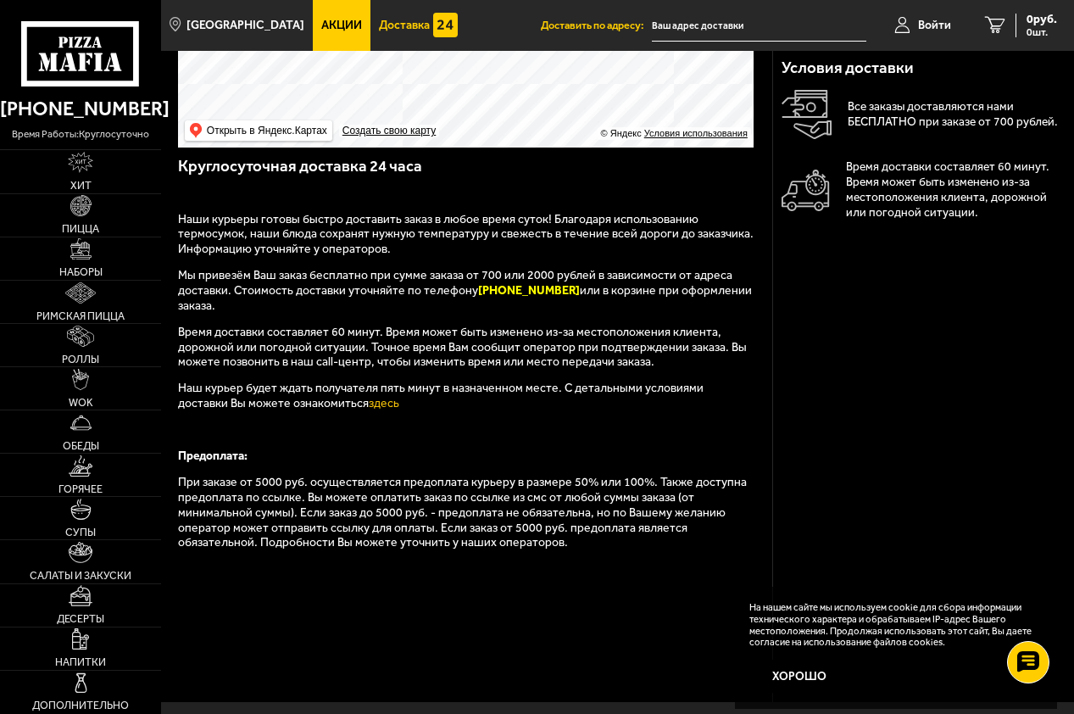
scroll to position [254, 0]
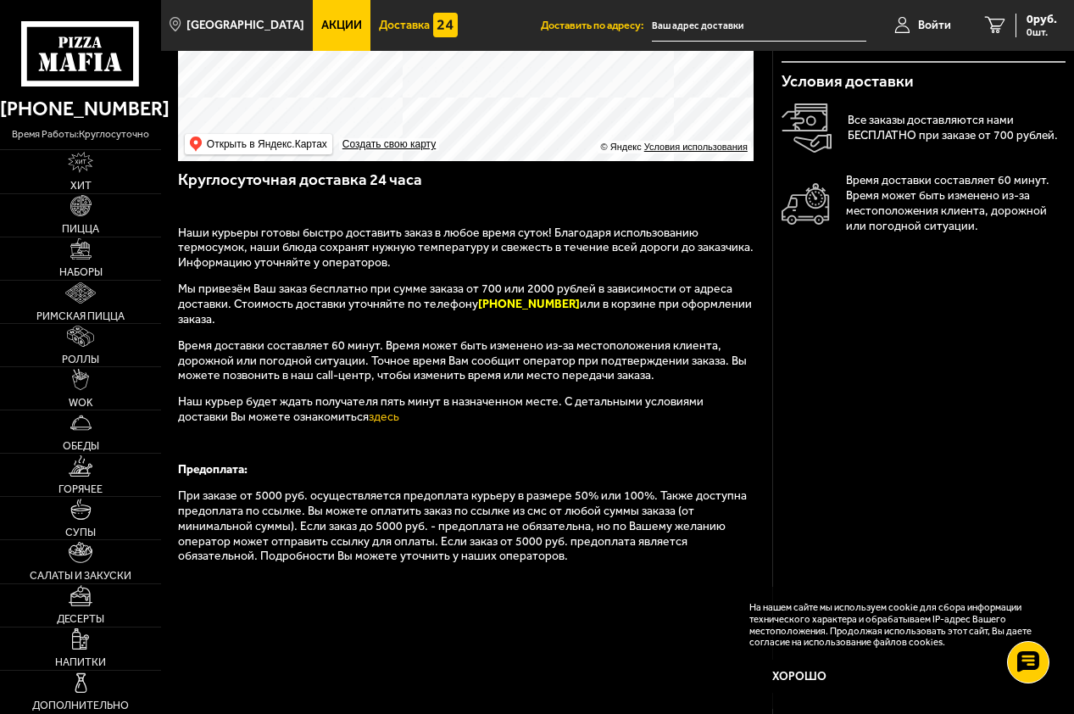
drag, startPoint x: 559, startPoint y: 308, endPoint x: 470, endPoint y: 299, distance: 89.4
click at [470, 299] on span "Мы привезём Ваш заказ бесплатно при сумме заказа от 700 или 2000 рублей в завис…" at bounding box center [465, 303] width 574 height 45
drag, startPoint x: 470, startPoint y: 299, endPoint x: 334, endPoint y: 259, distance: 141.6
click at [334, 259] on span "Наши курьеры готовы быстро доставить заказ в любое время суток! Благодаря испол…" at bounding box center [466, 248] width 576 height 45
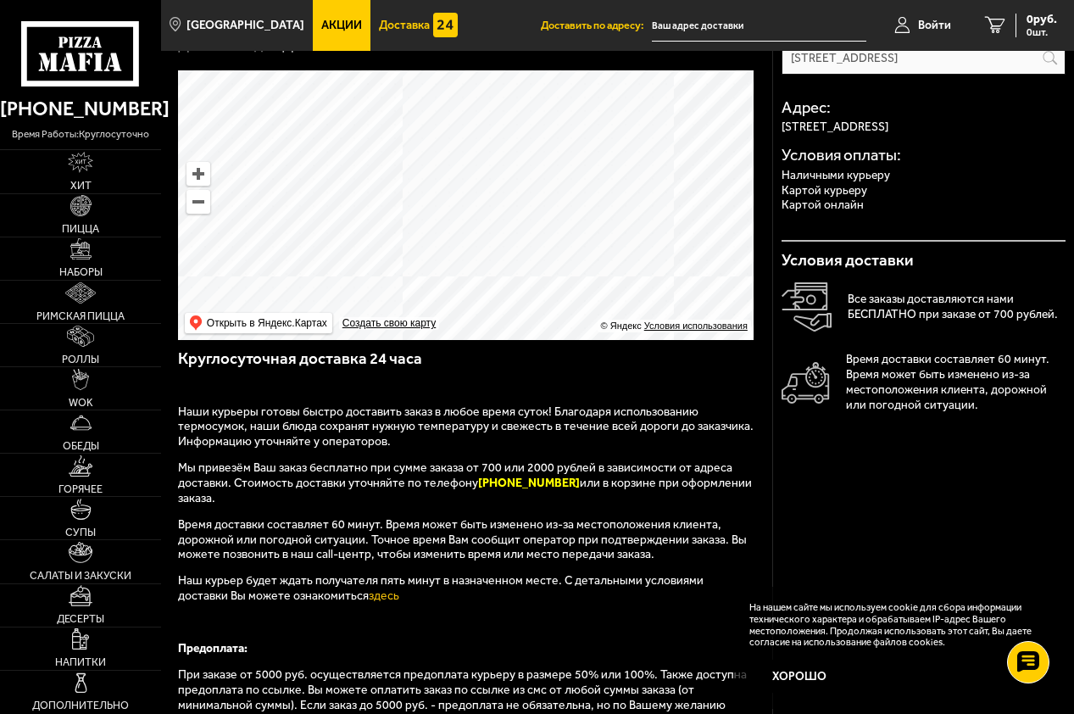
scroll to position [0, 0]
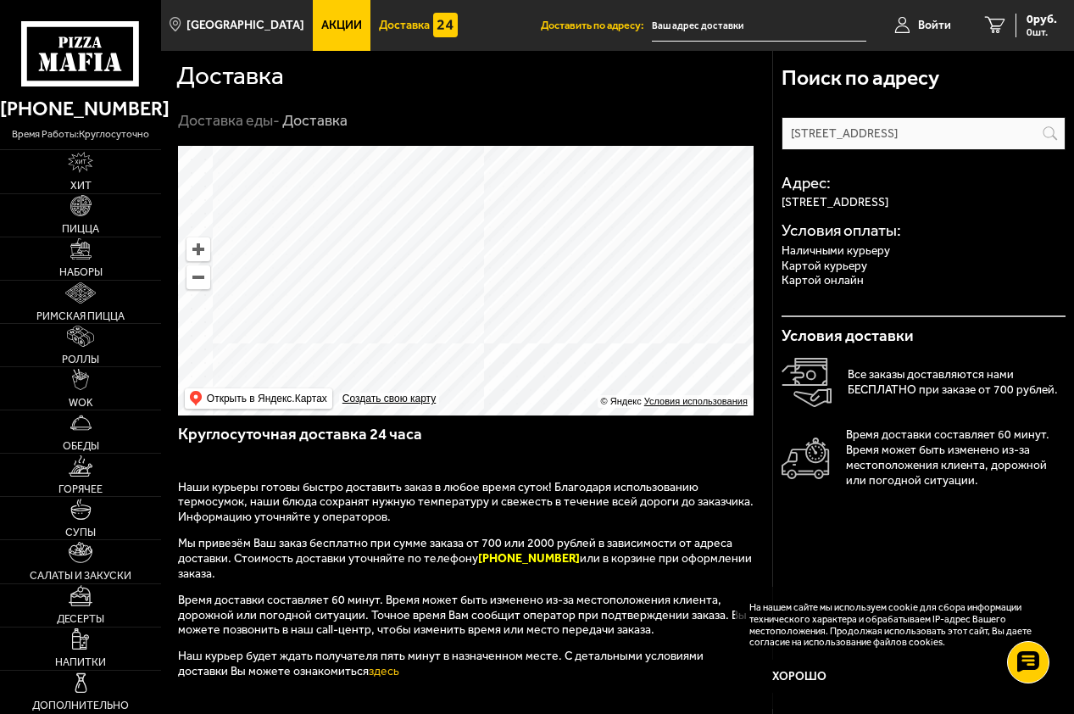
drag, startPoint x: 498, startPoint y: 220, endPoint x: 647, endPoint y: 340, distance: 190.5
click at [635, 359] on ymaps at bounding box center [466, 281] width 576 height 270
drag, startPoint x: 656, startPoint y: 321, endPoint x: 508, endPoint y: 404, distance: 170.0
click at [495, 388] on ymaps at bounding box center [466, 281] width 576 height 270
drag, startPoint x: 638, startPoint y: 276, endPoint x: 476, endPoint y: 249, distance: 163.3
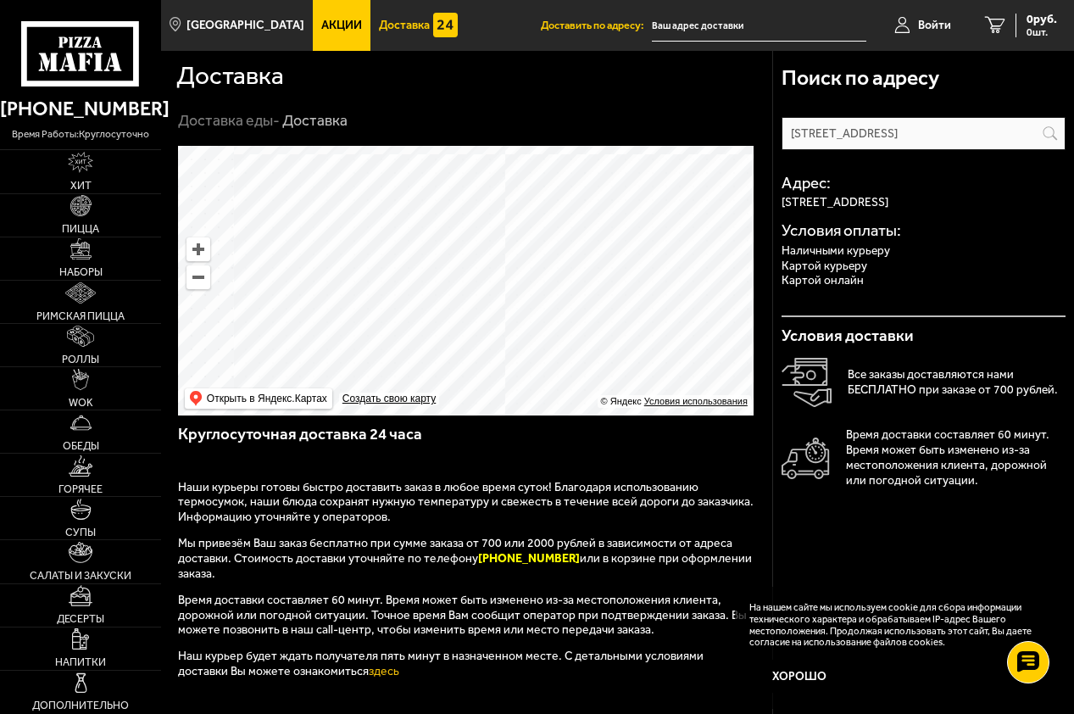
click at [476, 253] on ymaps at bounding box center [466, 281] width 576 height 270
